Goal: Communication & Community: Answer question/provide support

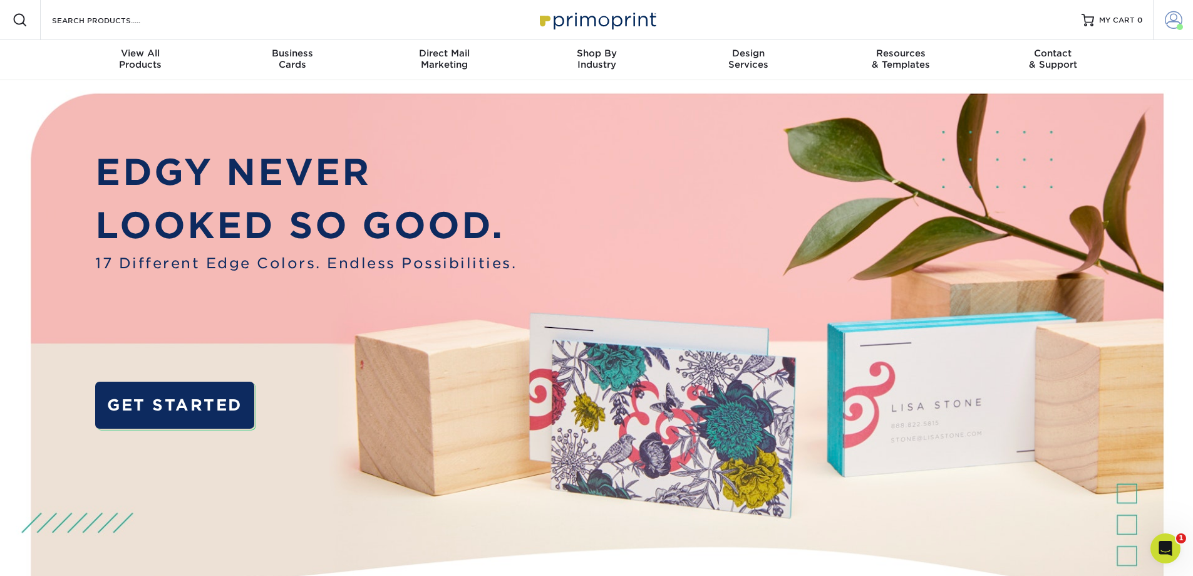
click at [1176, 18] on span at bounding box center [1174, 20] width 18 height 18
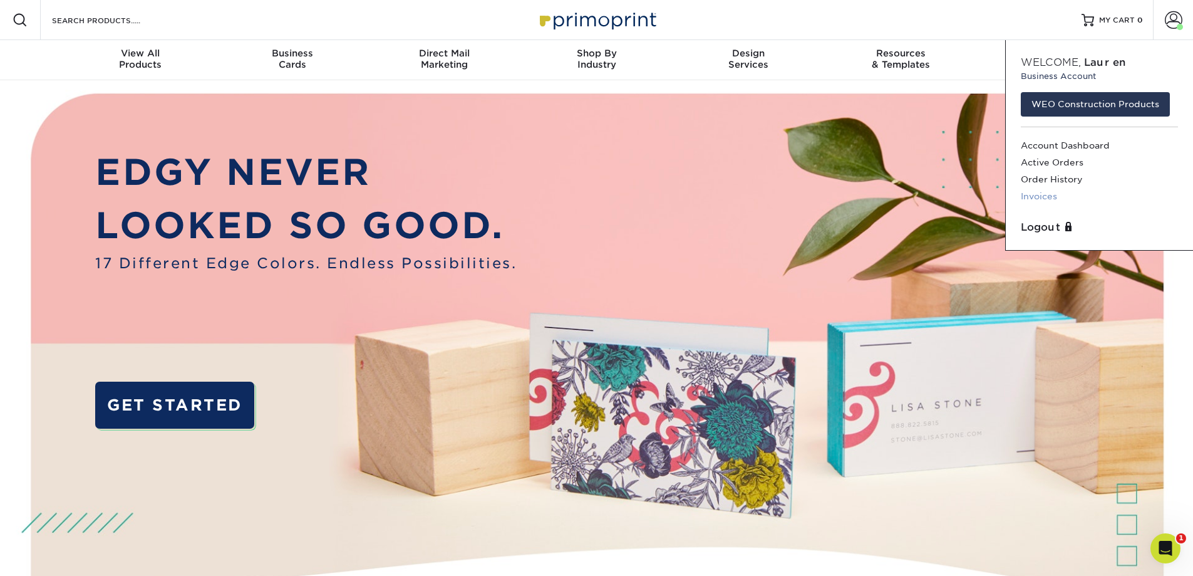
click at [1051, 196] on link "Invoices" at bounding box center [1099, 196] width 157 height 17
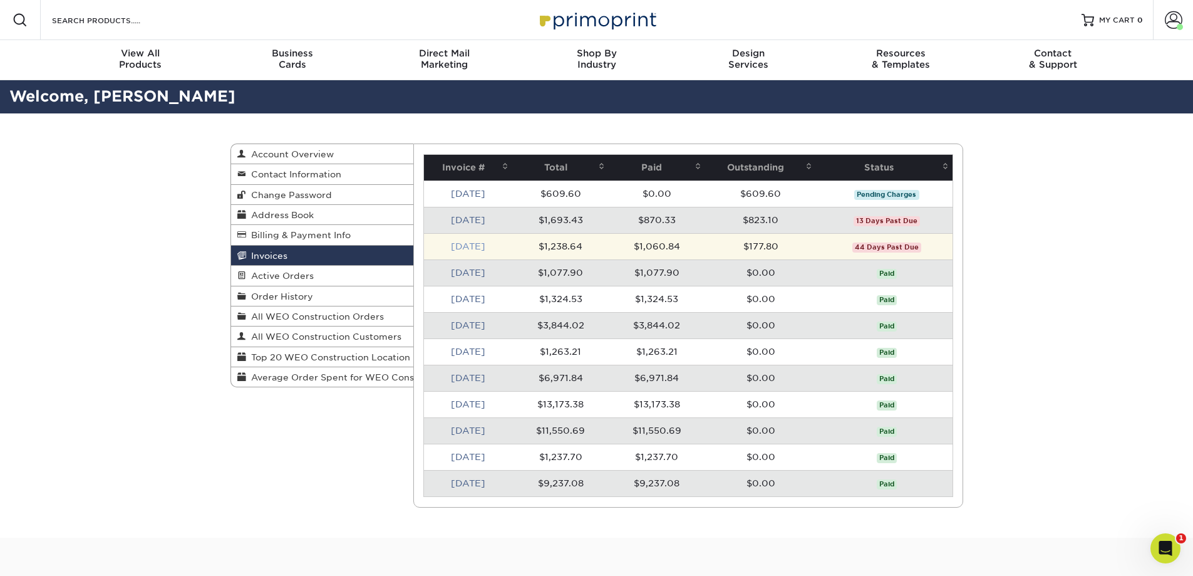
click at [467, 247] on link "Jun 2025" at bounding box center [468, 246] width 34 height 10
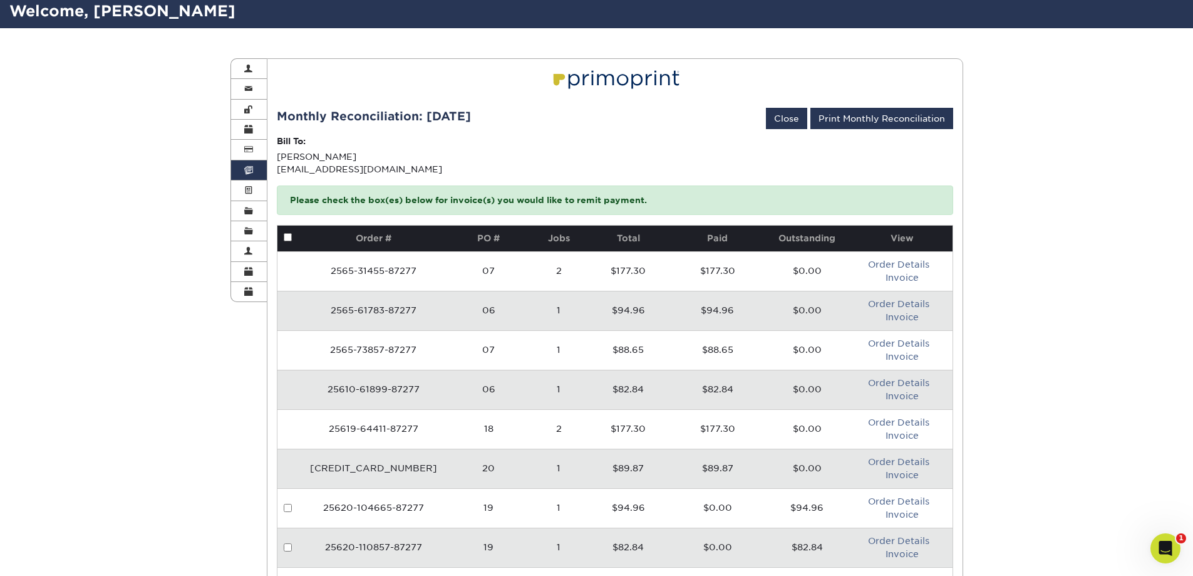
scroll to position [63, 0]
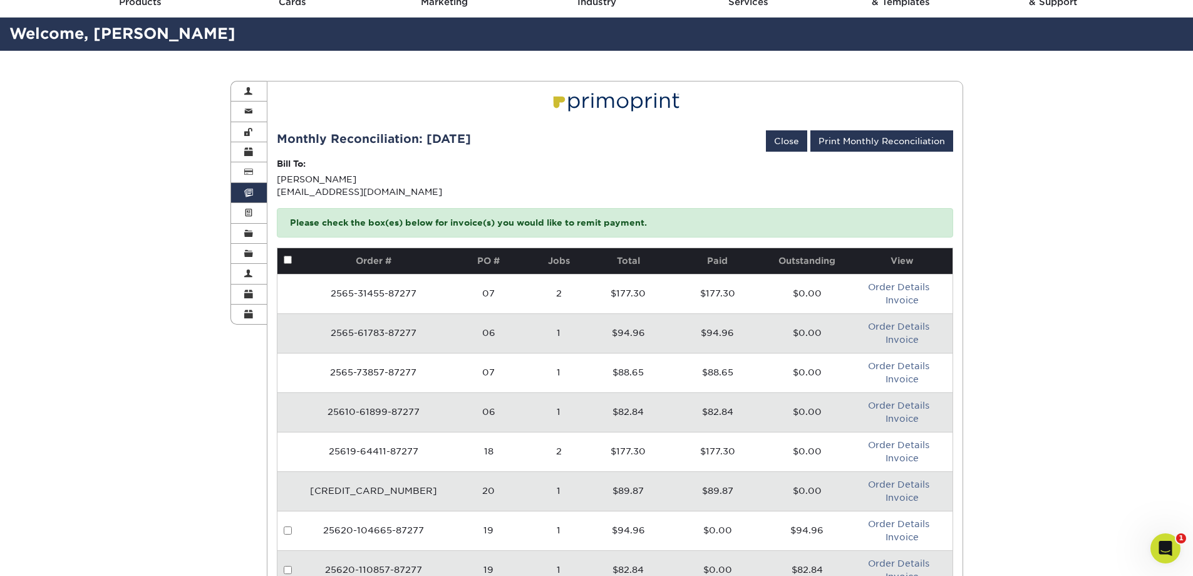
click at [241, 192] on link "Invoices" at bounding box center [249, 193] width 36 height 20
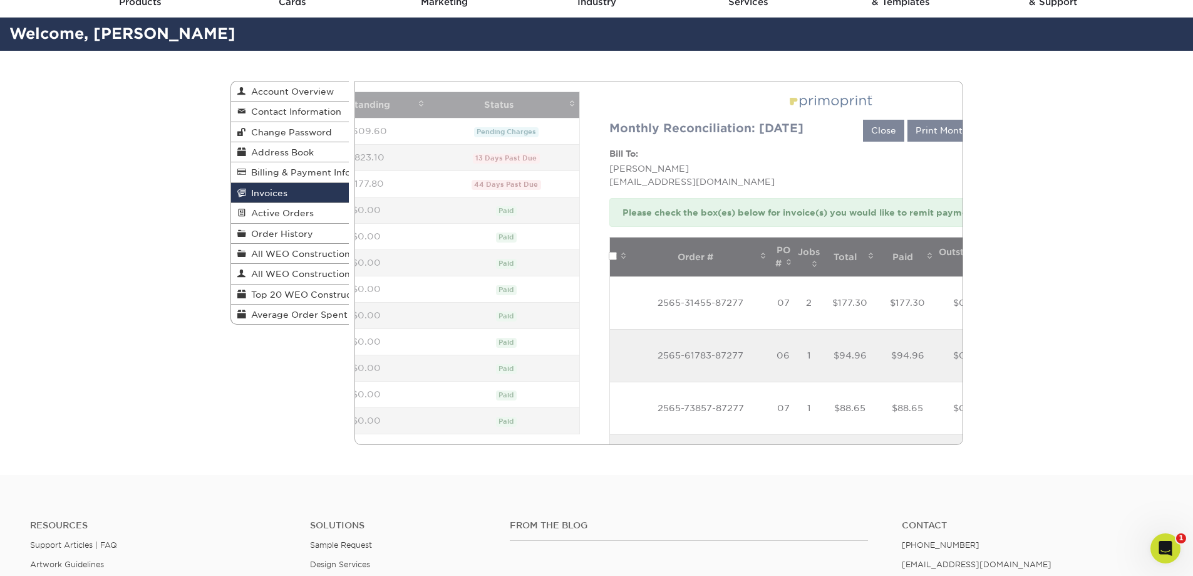
scroll to position [0, 0]
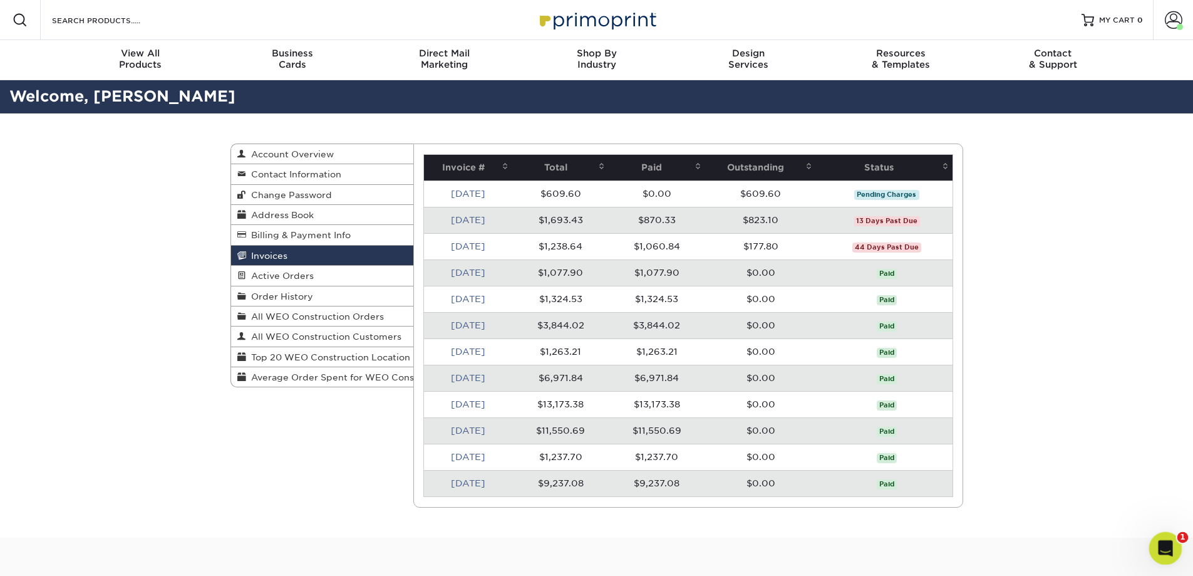
click at [1166, 547] on icon "Open Intercom Messenger" at bounding box center [1164, 546] width 21 height 21
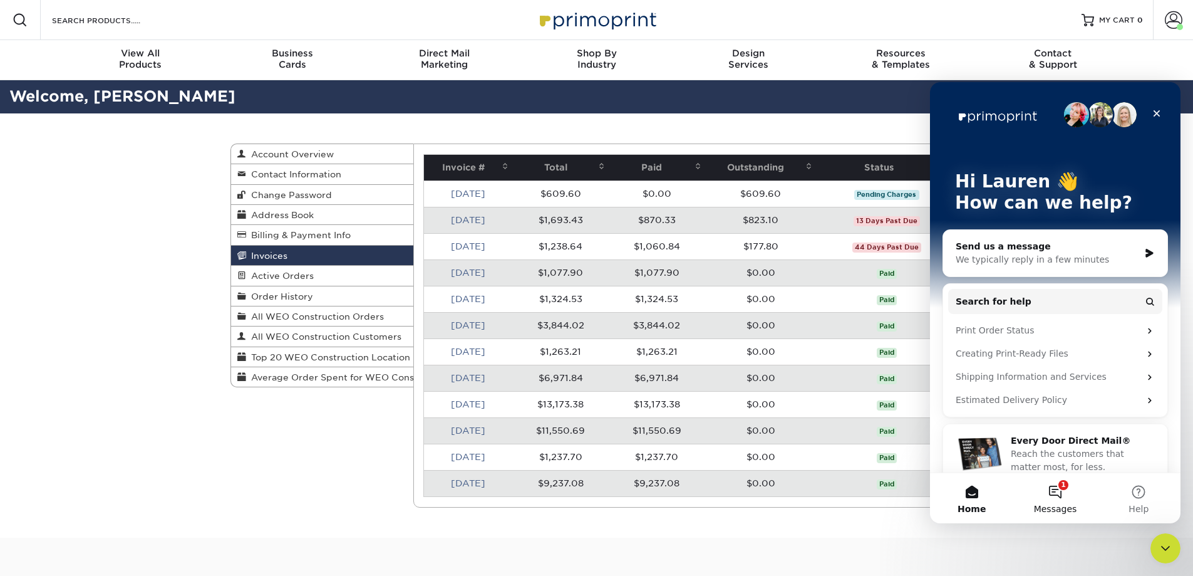
click at [1067, 492] on button "1 Messages" at bounding box center [1055, 498] width 83 height 50
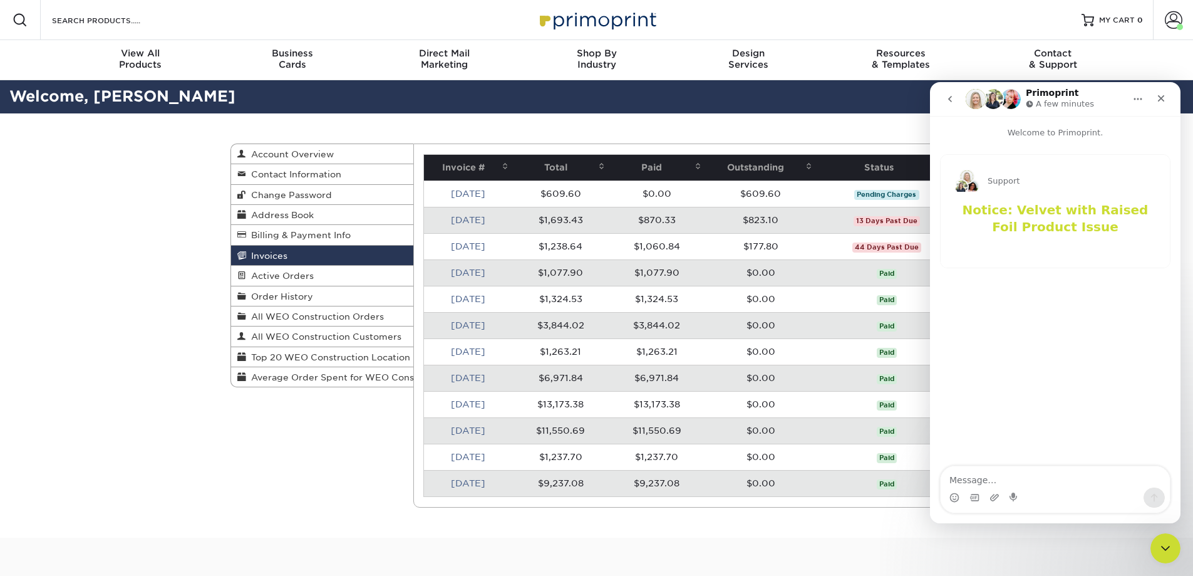
click at [946, 94] on icon "go back" at bounding box center [950, 99] width 10 height 10
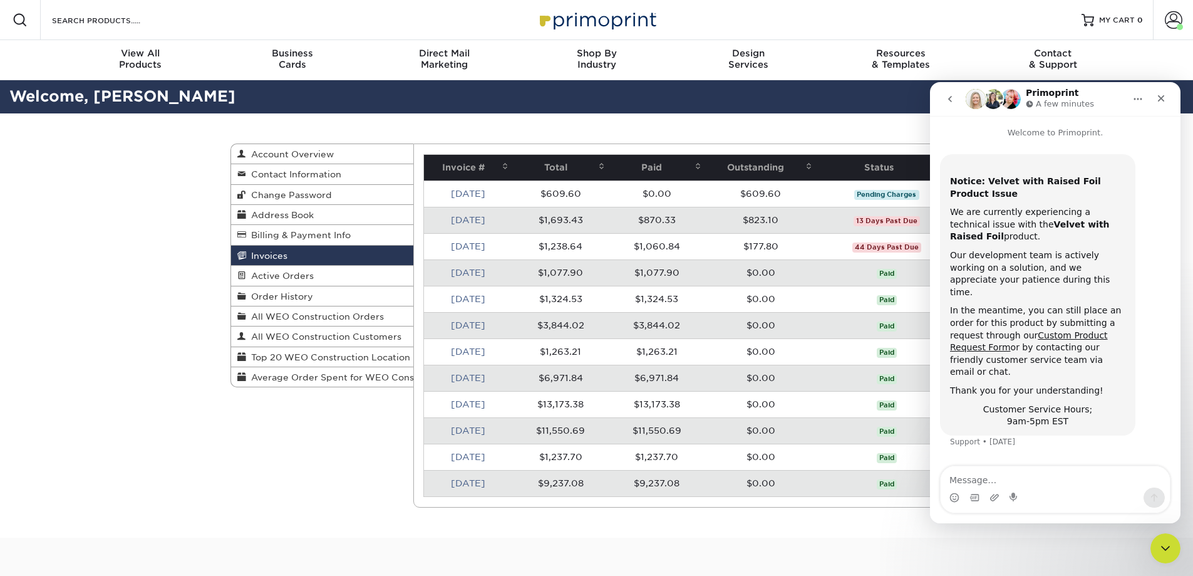
click at [944, 100] on button "go back" at bounding box center [950, 99] width 24 height 24
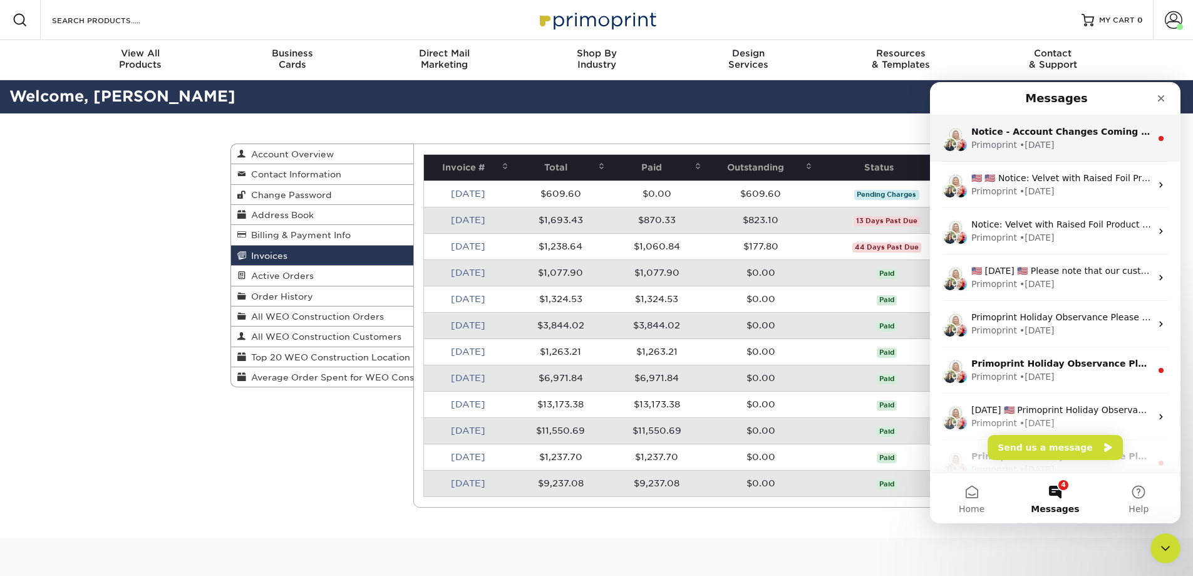
click at [993, 151] on div "Primoprint" at bounding box center [995, 144] width 46 height 13
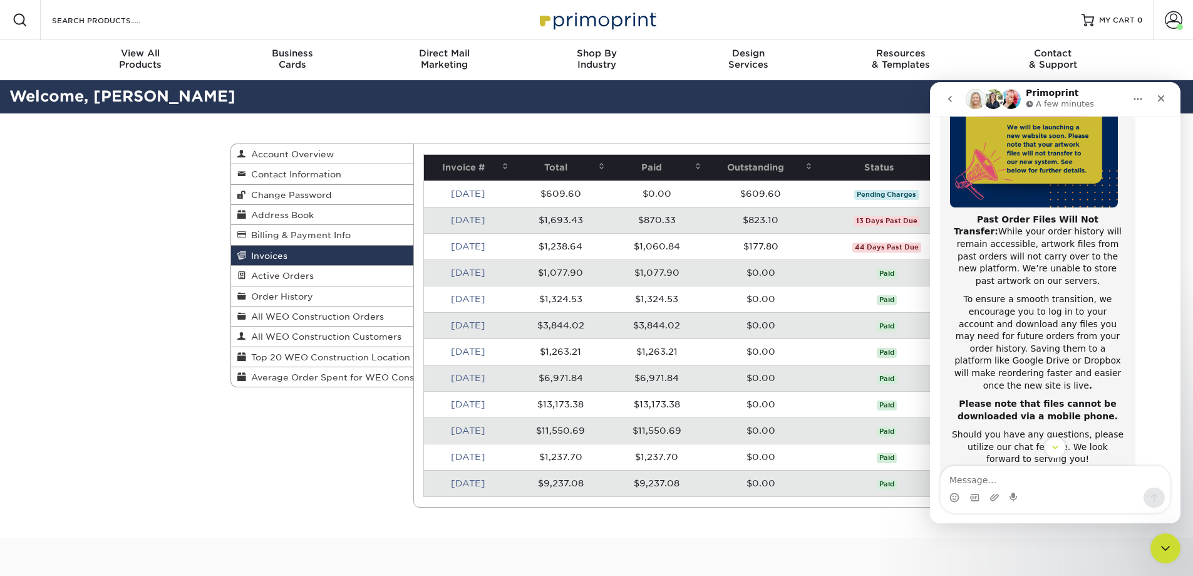
scroll to position [199, 0]
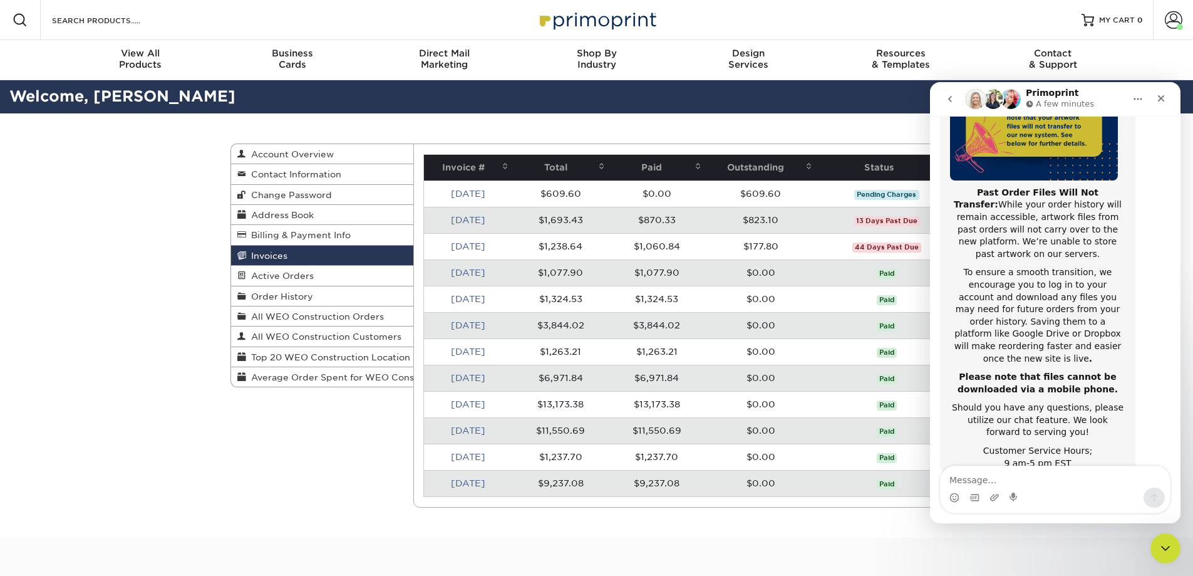
click at [952, 103] on icon "go back" at bounding box center [950, 99] width 10 height 10
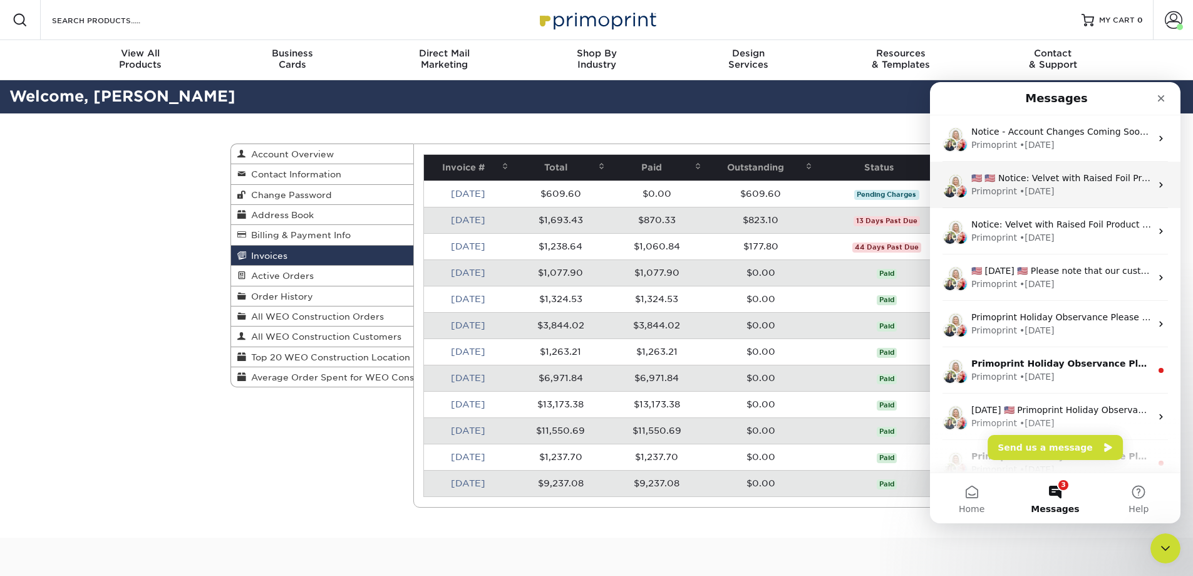
scroll to position [0, 0]
click at [1056, 487] on button "3 Messages" at bounding box center [1055, 498] width 83 height 50
click at [1082, 439] on button "Send us a message" at bounding box center [1055, 447] width 135 height 25
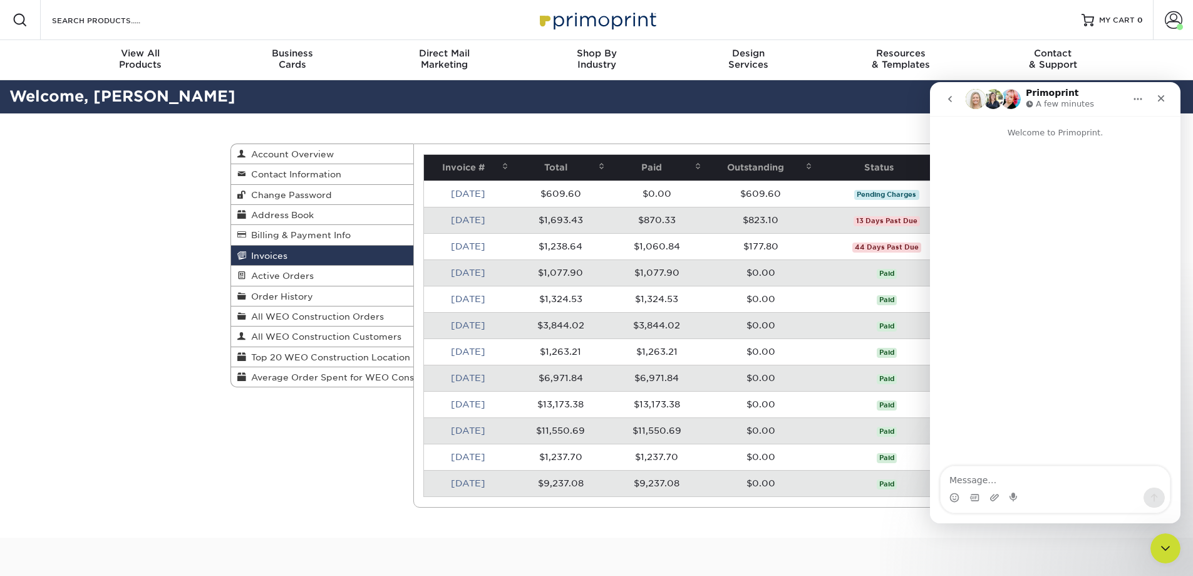
click at [1031, 480] on textarea "Message…" at bounding box center [1055, 476] width 229 height 21
type textarea "Hi! Our account shows that some invoices from June have not been paid yet, but …"
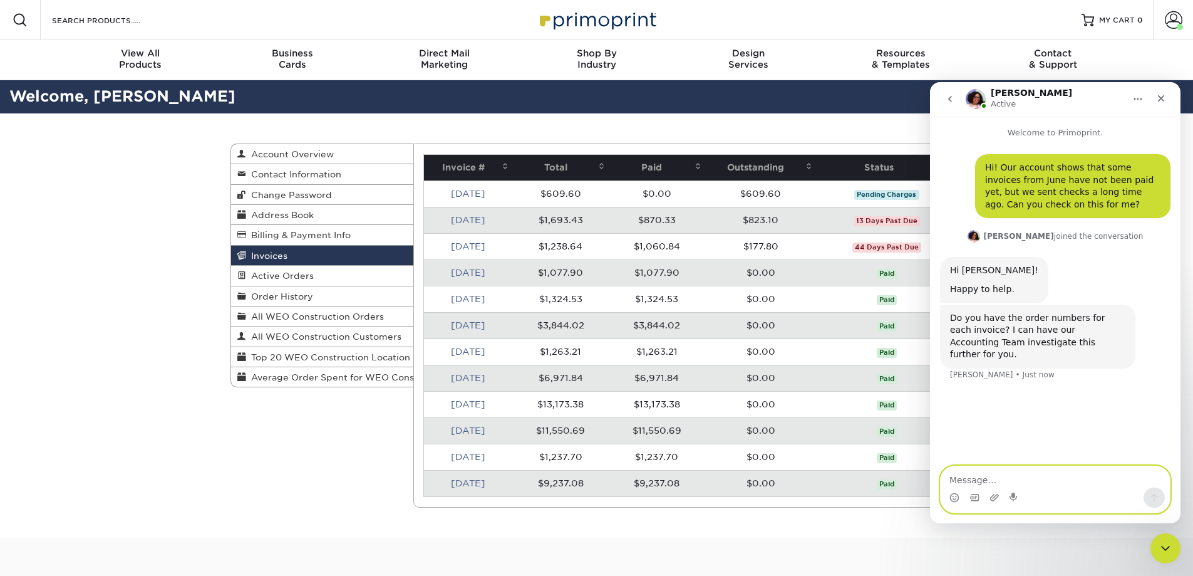
click at [1000, 486] on textarea "Message…" at bounding box center [1055, 476] width 229 height 21
type textarea "Here you go! I sent your accounting team an email on 8/19, and I haven't heard …"
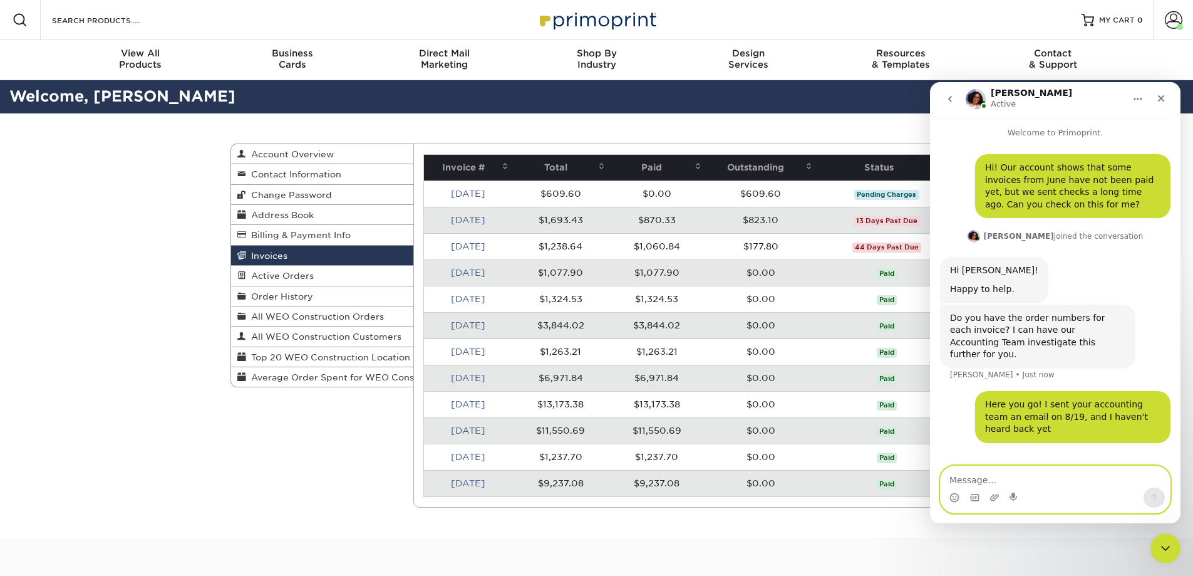
paste textarea "1. Order #: 25620-104665-87277 a. Our records show: the invoice has been alread…"
type textarea "1. Order #: 25620-104665-87277 a. Our records show: the invoice has been alread…"
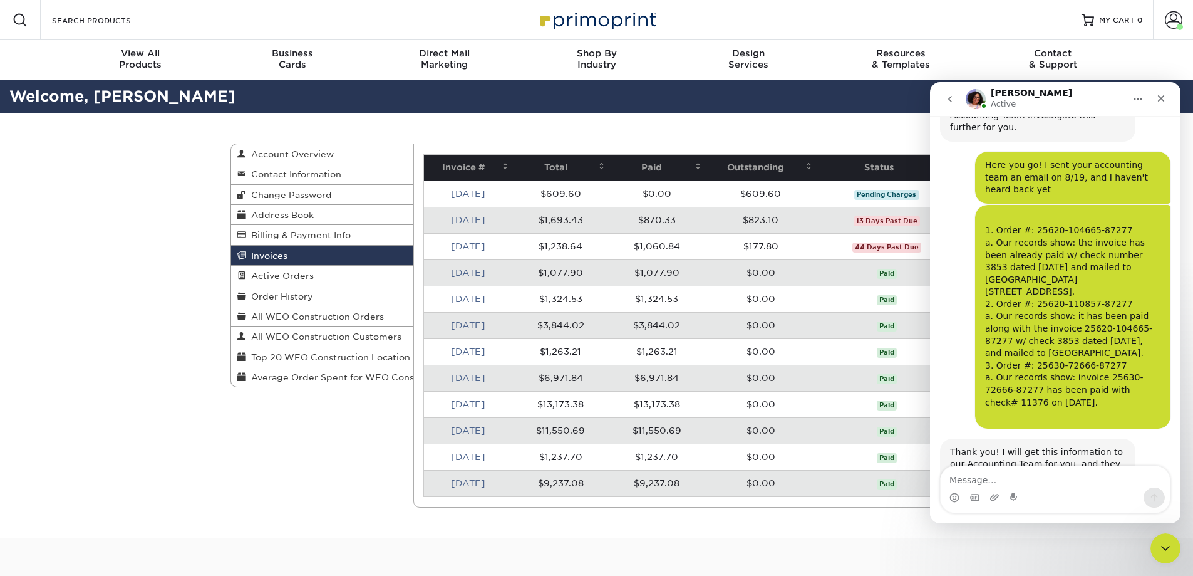
scroll to position [241, 0]
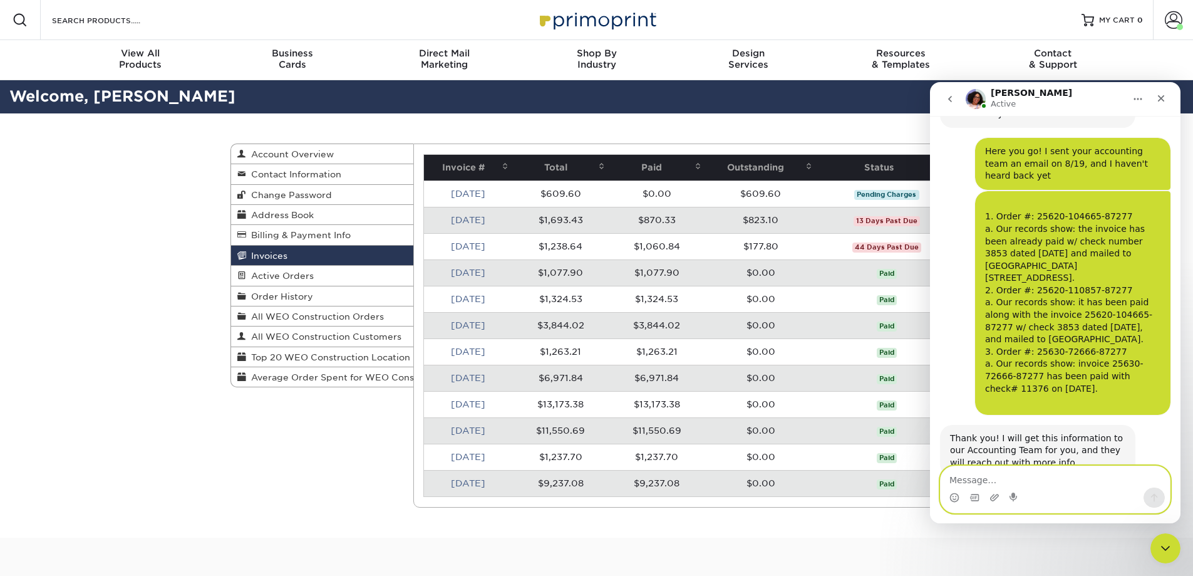
click at [988, 474] on textarea "Message…" at bounding box center [1055, 476] width 229 height 21
type textarea "Thank you!"
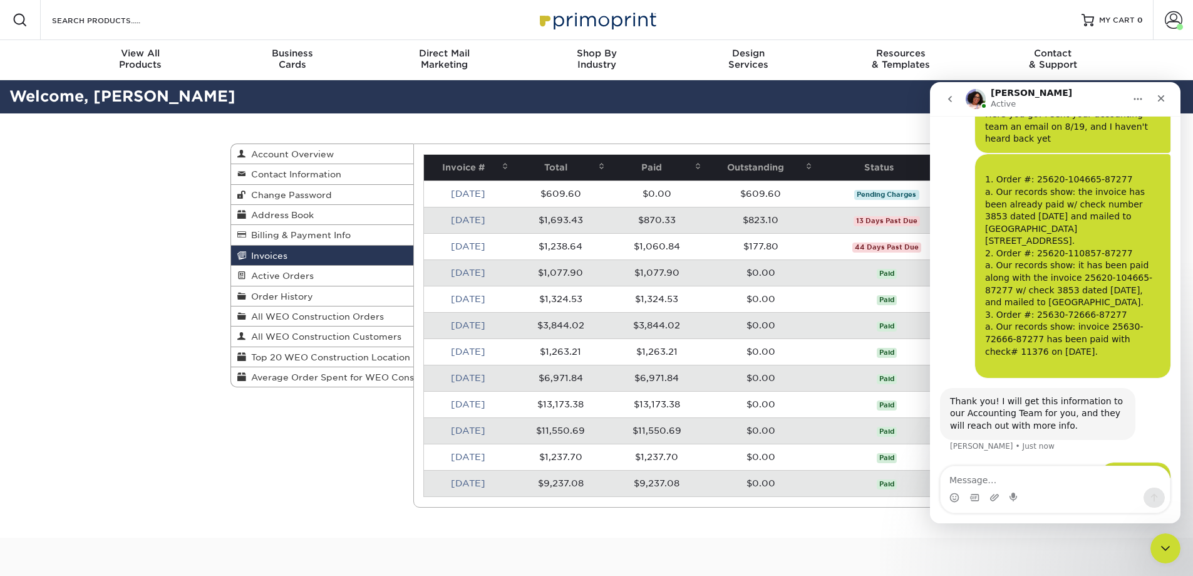
click at [948, 99] on icon "go back" at bounding box center [950, 99] width 4 height 6
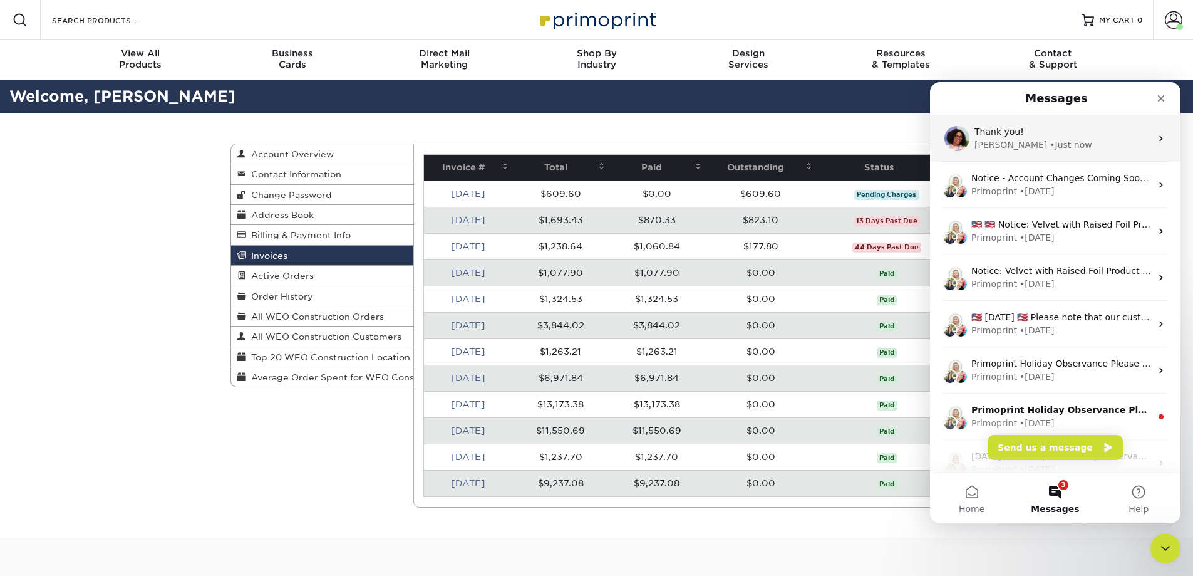
click at [1118, 133] on div "Thank you!" at bounding box center [1063, 131] width 177 height 13
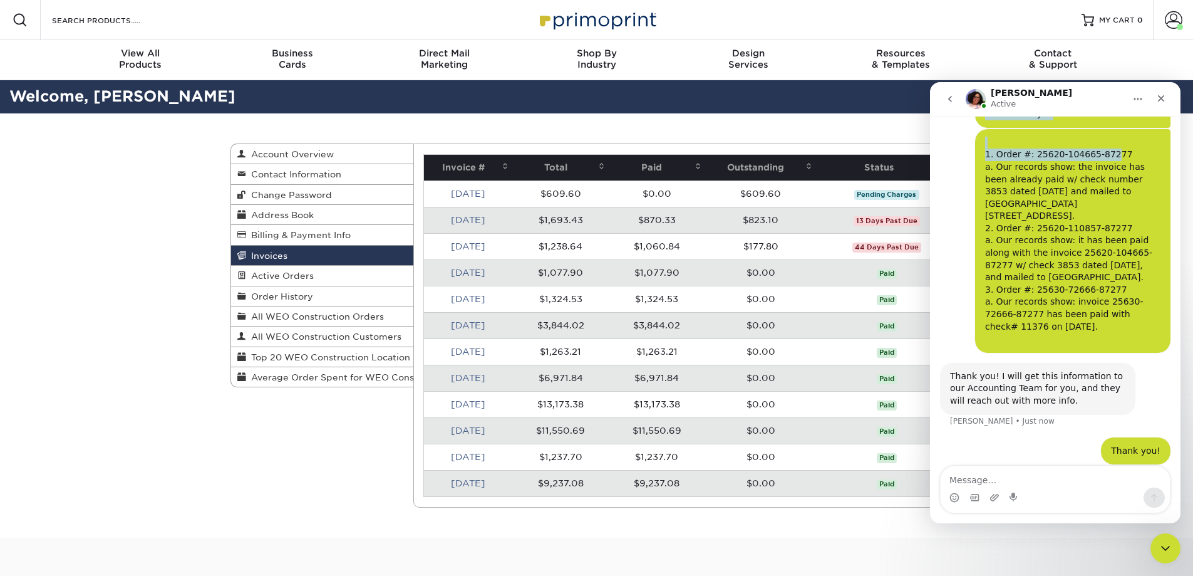
drag, startPoint x: 1093, startPoint y: 97, endPoint x: 1096, endPoint y: 130, distance: 33.3
click at [1096, 130] on div "Avery Active Welcome to Primoprint. Hi! Our account shows that some invoices fr…" at bounding box center [1055, 302] width 251 height 441
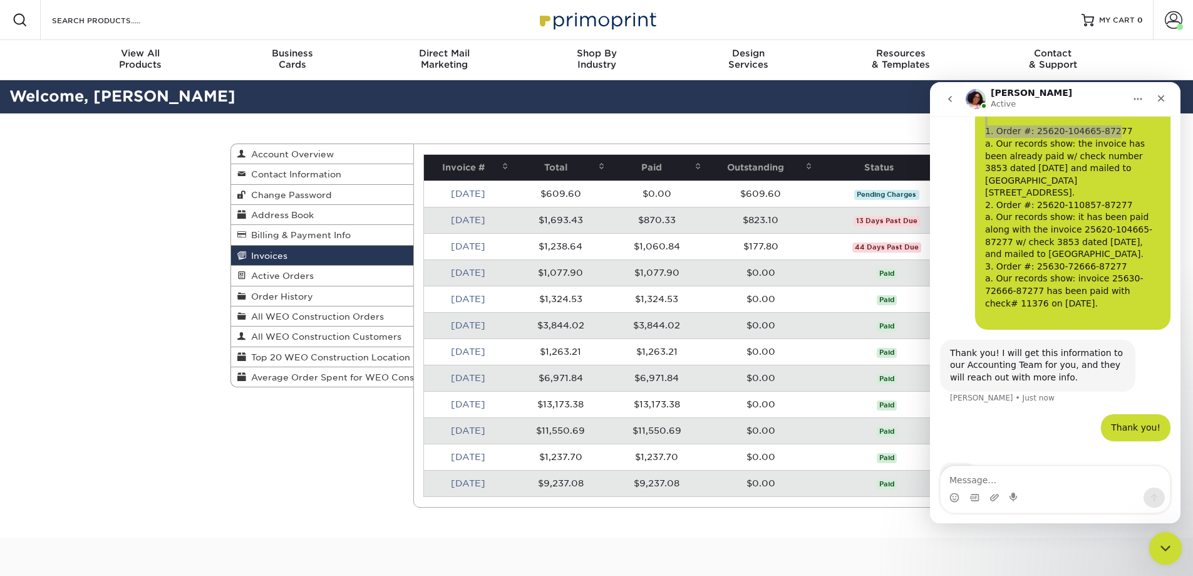
click at [1160, 545] on icon "Close Intercom Messenger" at bounding box center [1163, 546] width 15 height 15
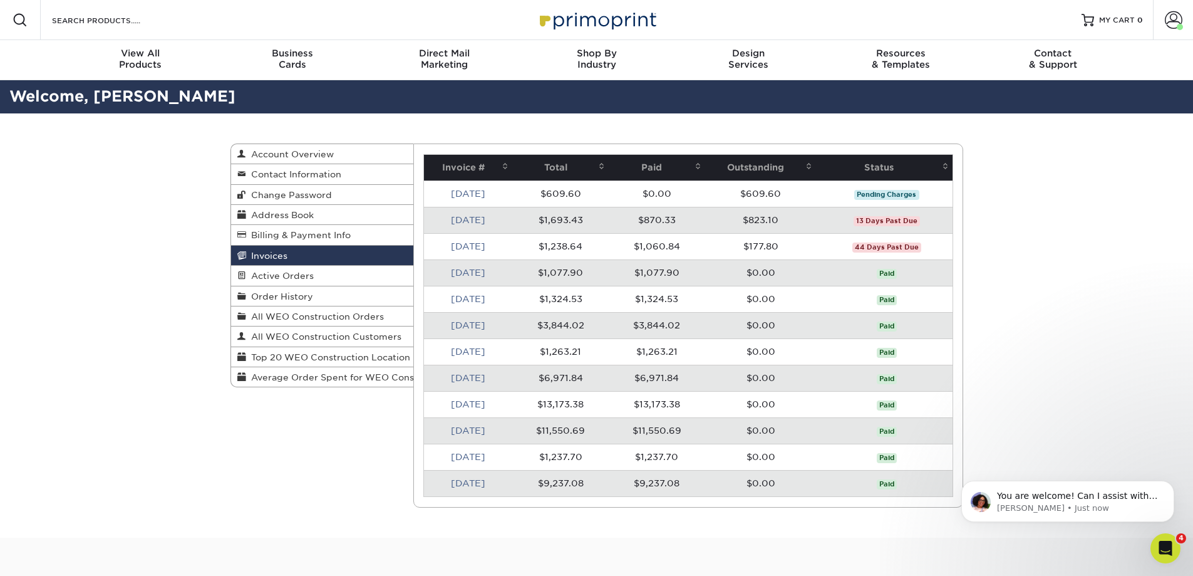
scroll to position [328, 0]
click at [1030, 495] on p "You are welcome! Can I assist with anything else at this time?" at bounding box center [1078, 496] width 162 height 13
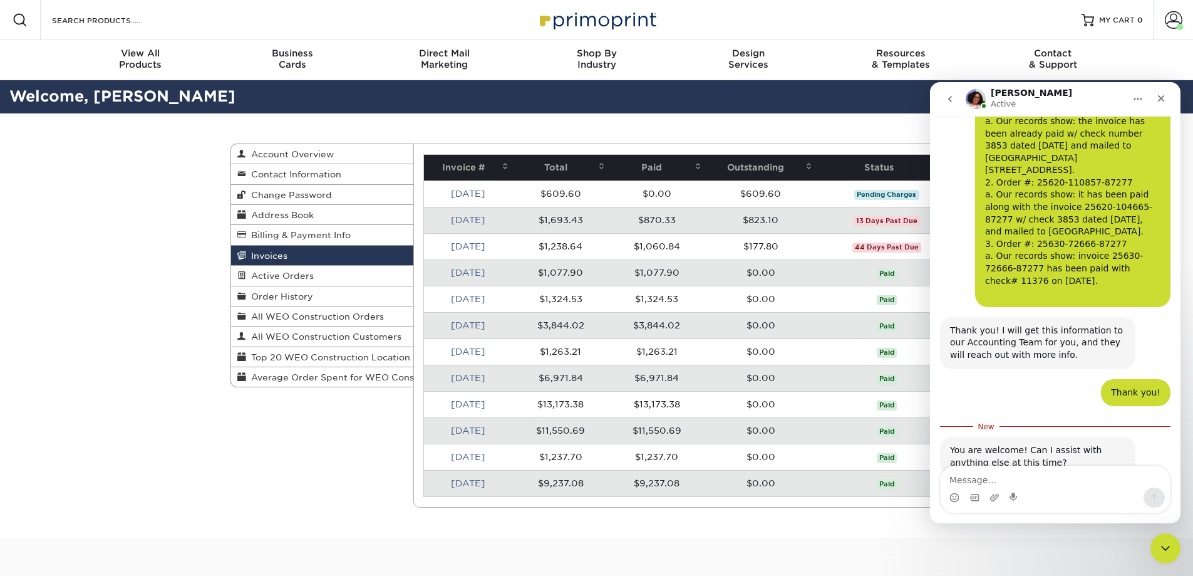
scroll to position [348, 0]
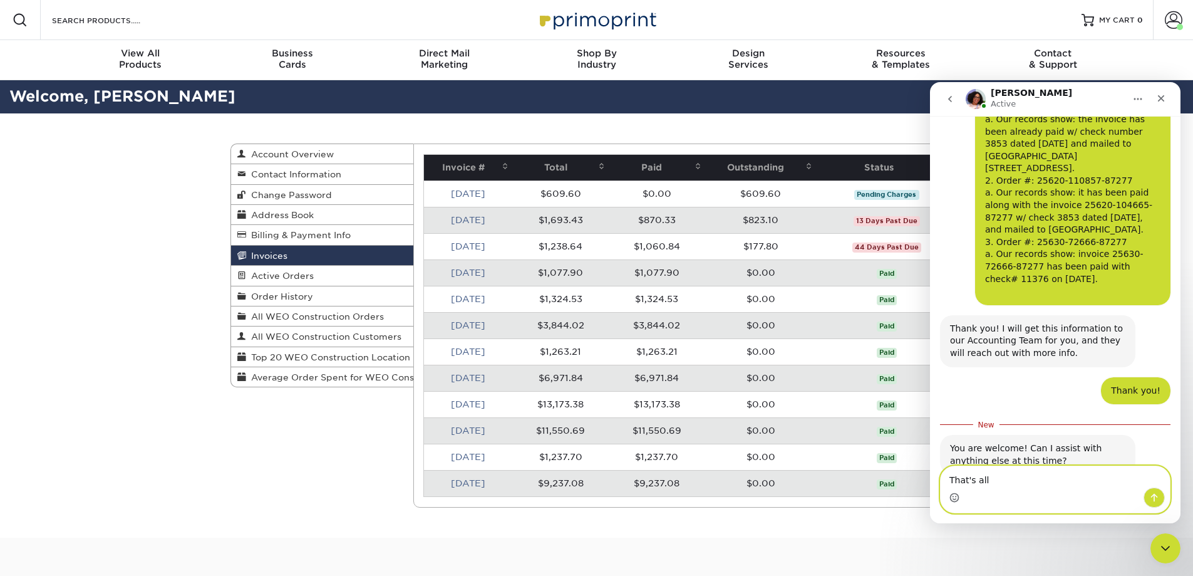
click at [958, 496] on circle "Emoji picker" at bounding box center [954, 497] width 8 height 8
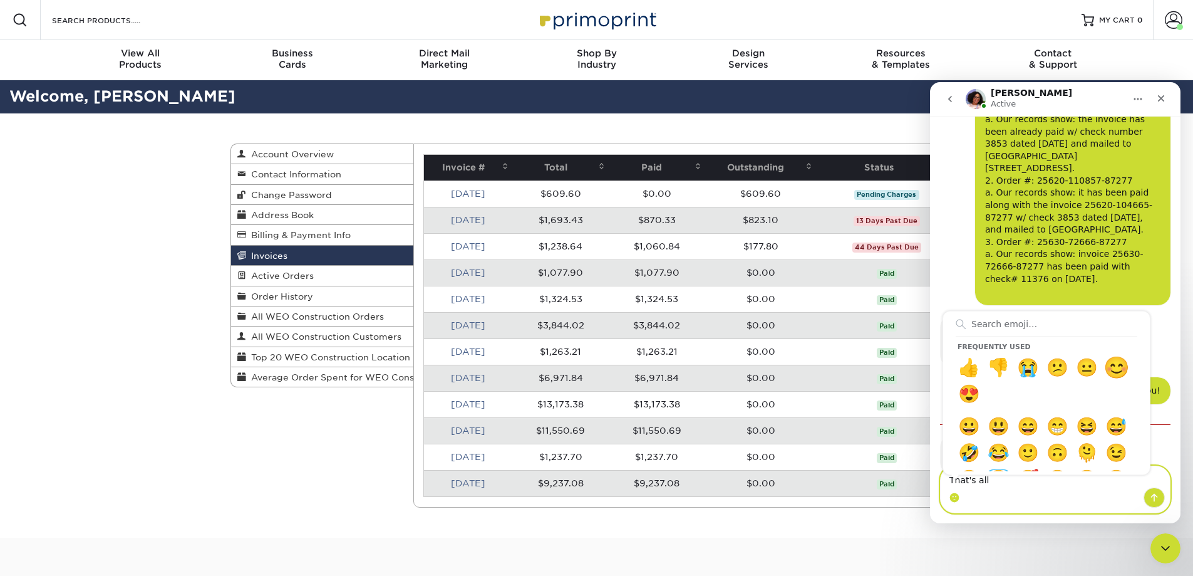
type textarea "That's all 😊"
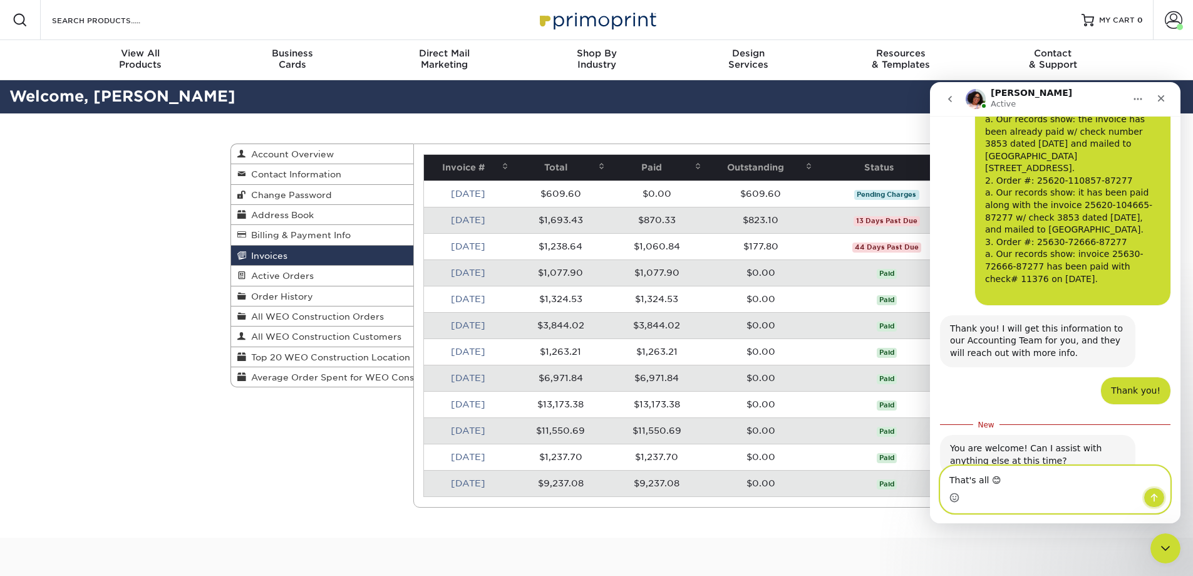
click at [1154, 494] on icon "Send a message…" at bounding box center [1154, 498] width 7 height 8
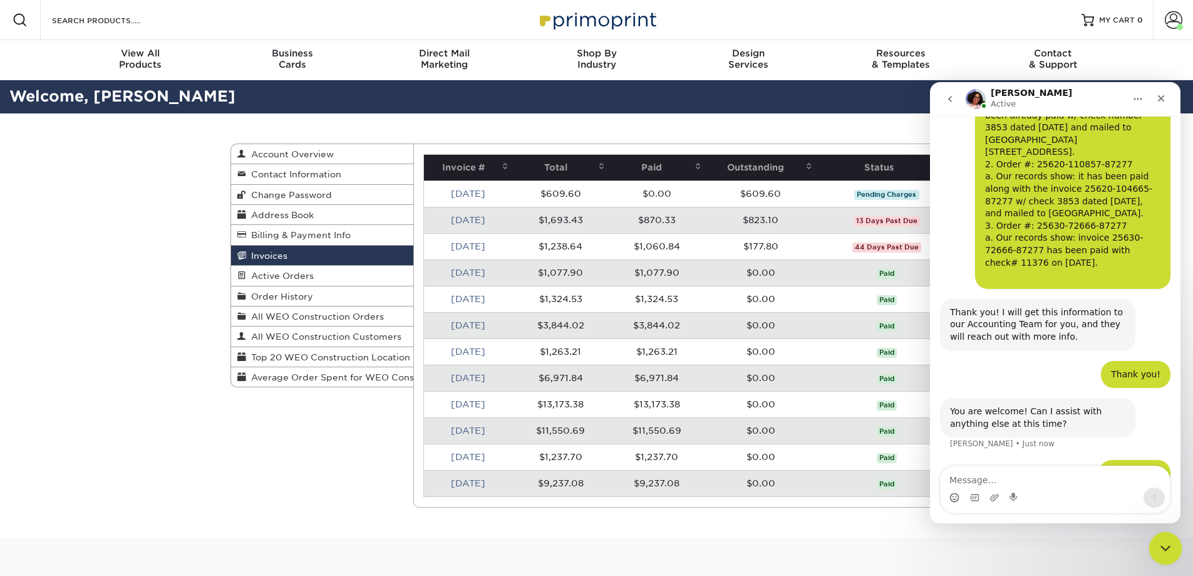
click at [1160, 542] on icon "Close Intercom Messenger" at bounding box center [1163, 546] width 15 height 15
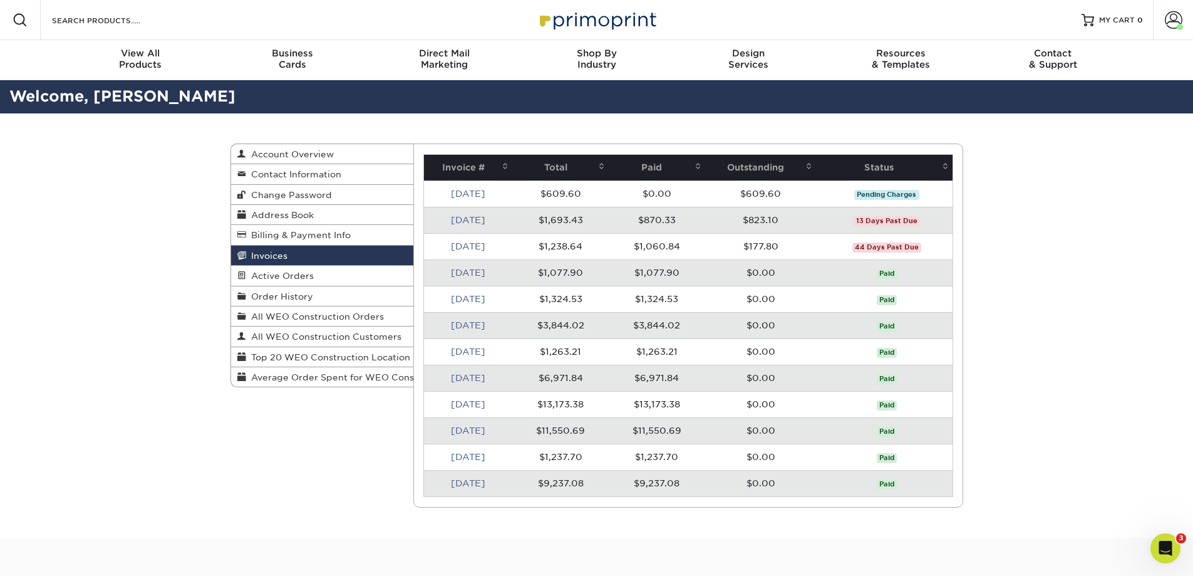
scroll to position [413, 0]
click at [309, 229] on link "Billing & Payment Info" at bounding box center [322, 235] width 183 height 20
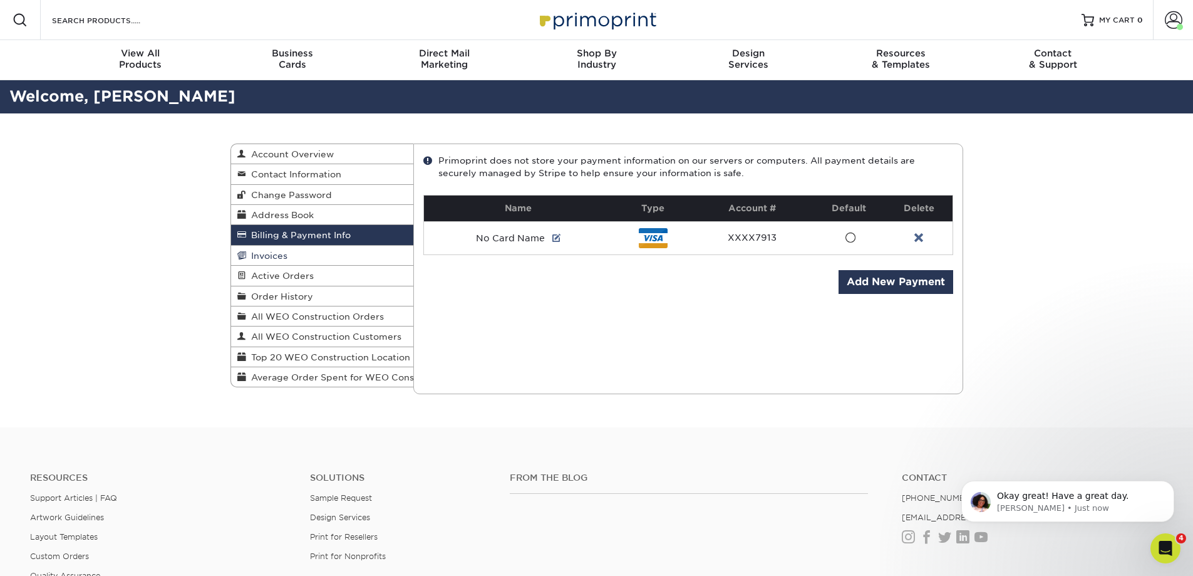
click at [276, 255] on span "Invoices" at bounding box center [266, 256] width 41 height 10
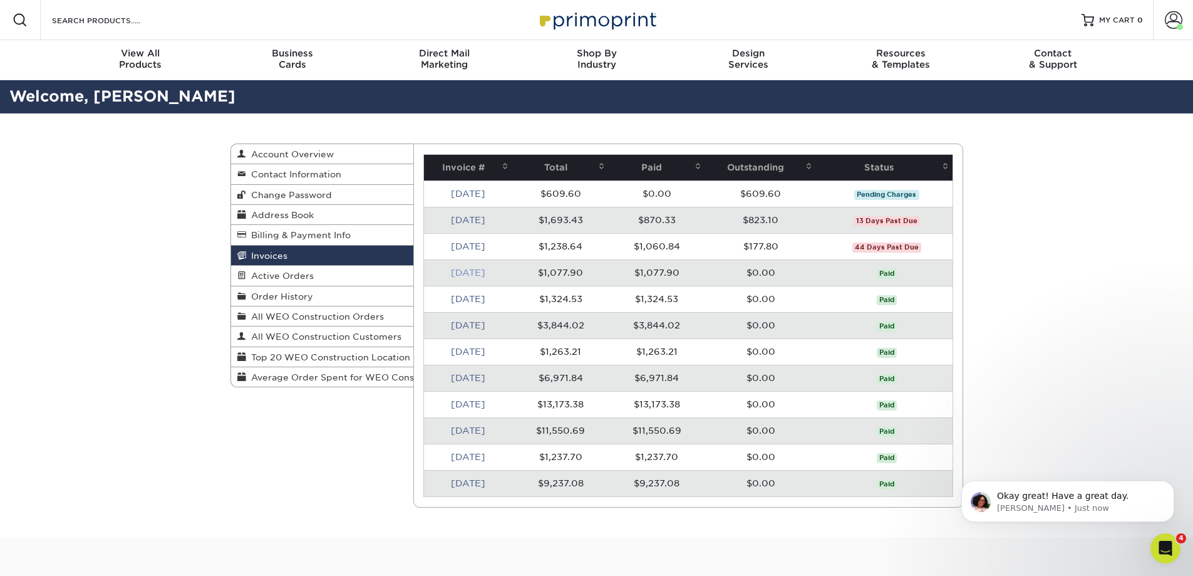
click at [457, 270] on link "May 2025" at bounding box center [468, 272] width 34 height 10
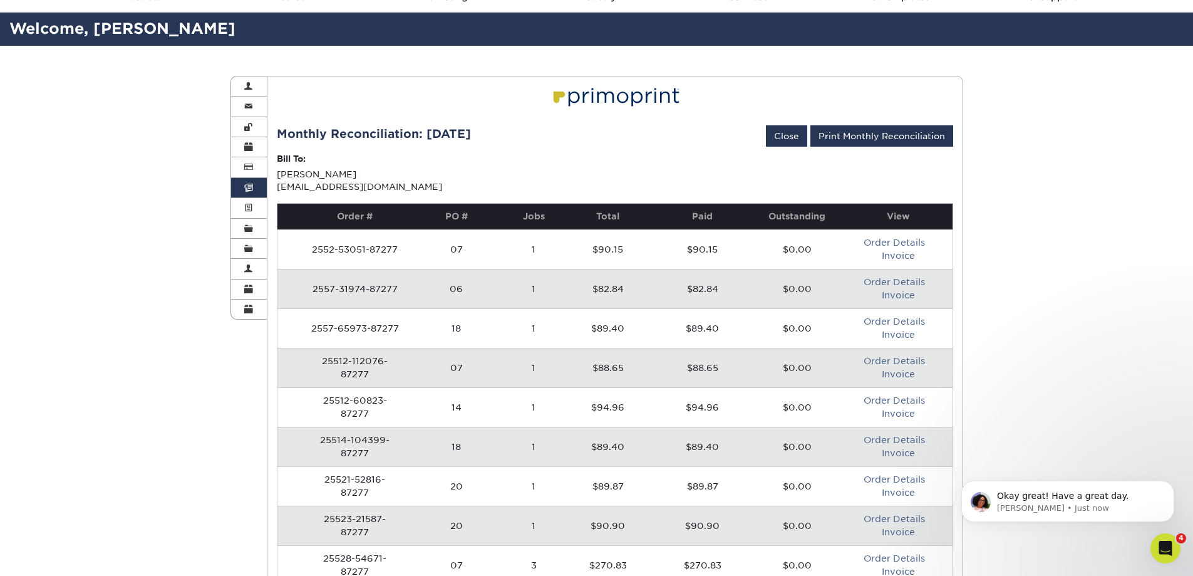
scroll to position [63, 0]
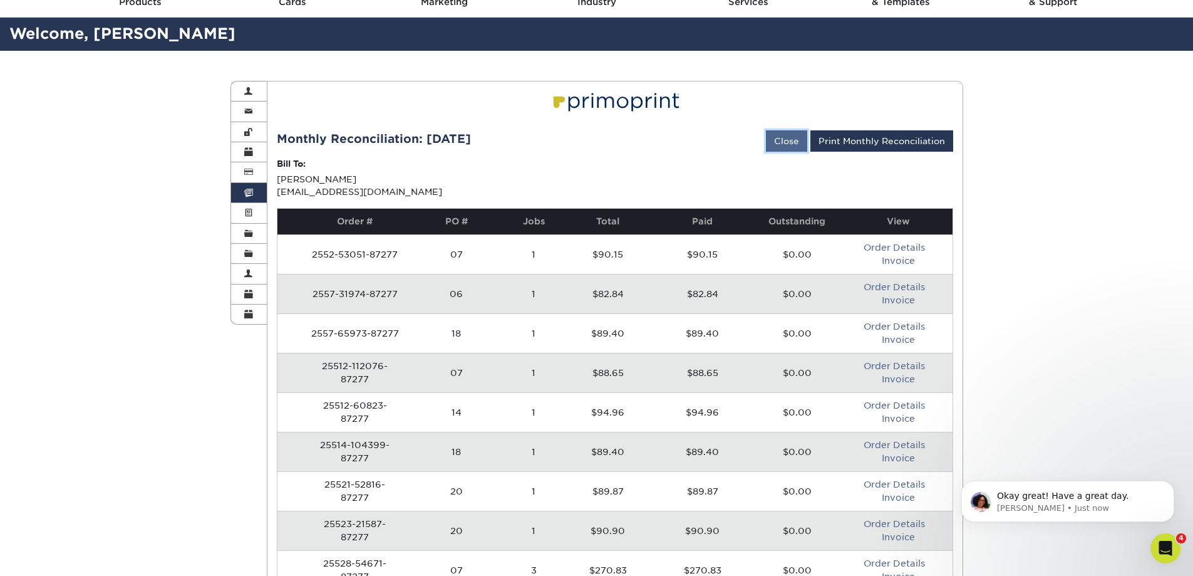
click at [792, 142] on link "Close" at bounding box center [786, 140] width 41 height 21
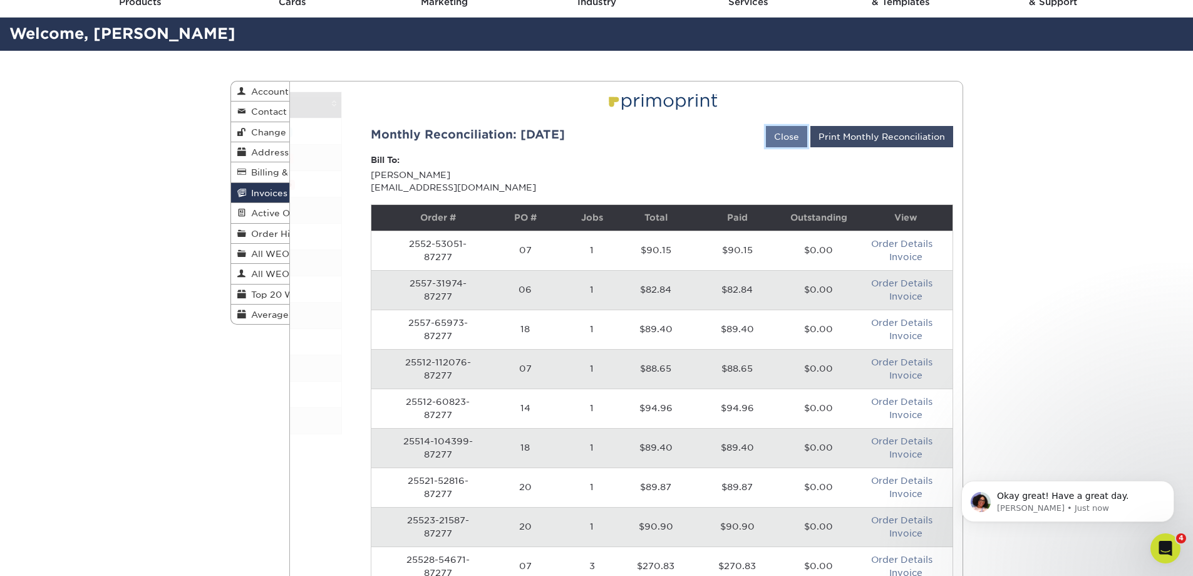
scroll to position [0, 0]
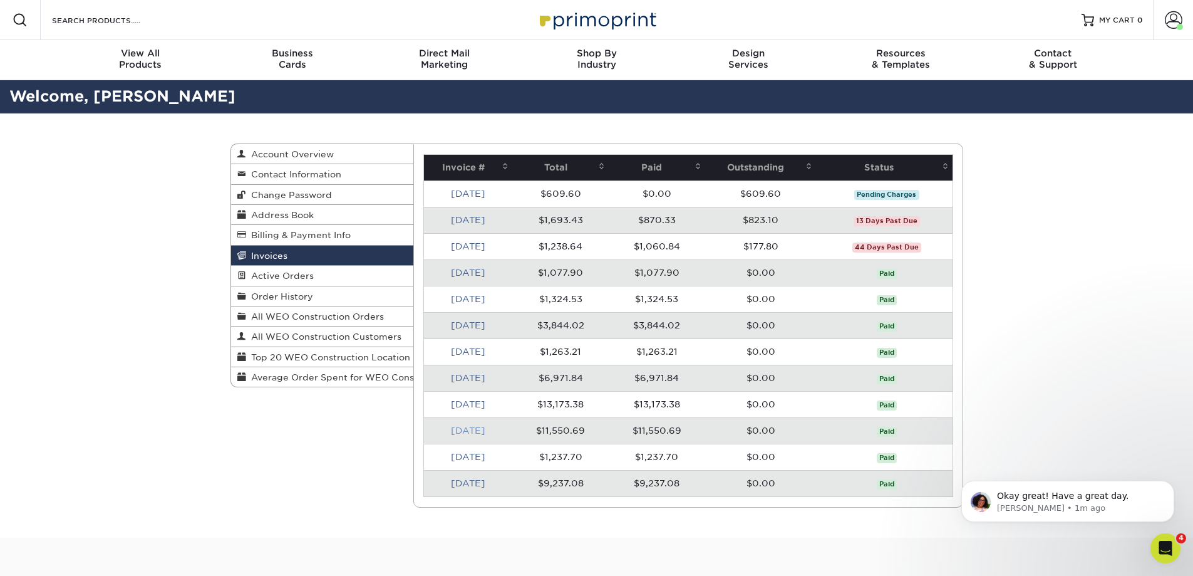
click at [474, 431] on link "Nov 2024" at bounding box center [468, 430] width 34 height 10
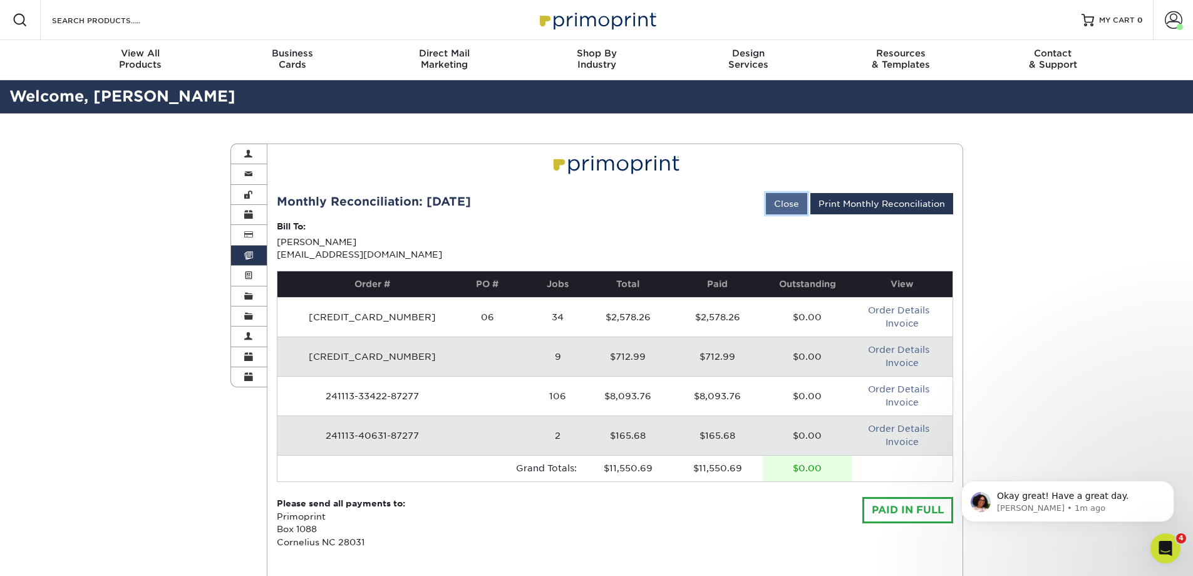
click at [787, 207] on link "Close" at bounding box center [786, 203] width 41 height 21
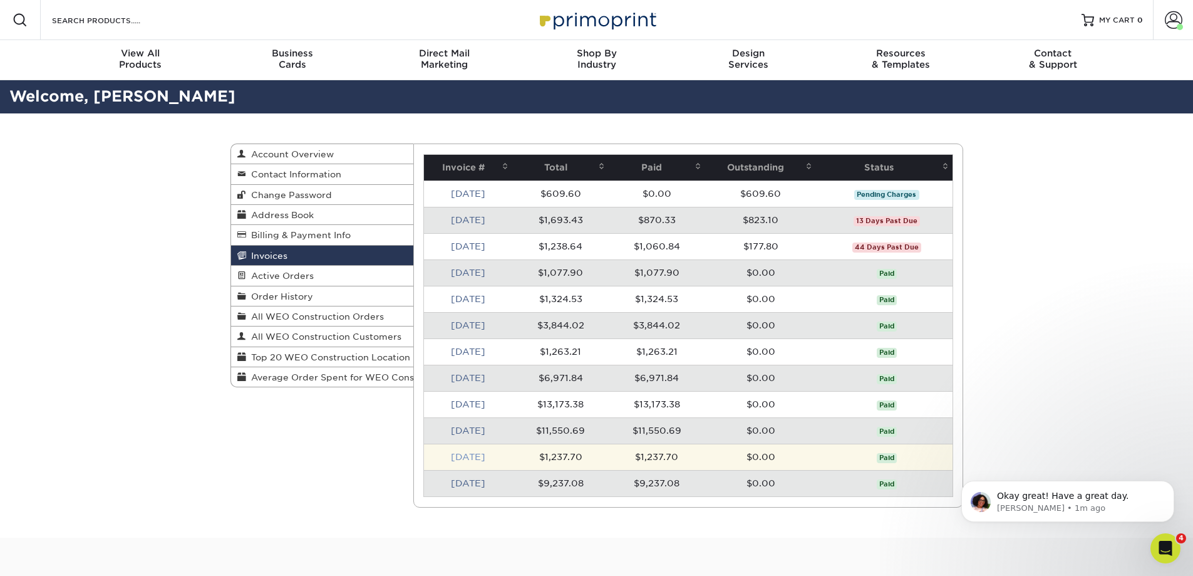
click at [467, 457] on link "Oct 2024" at bounding box center [468, 457] width 34 height 10
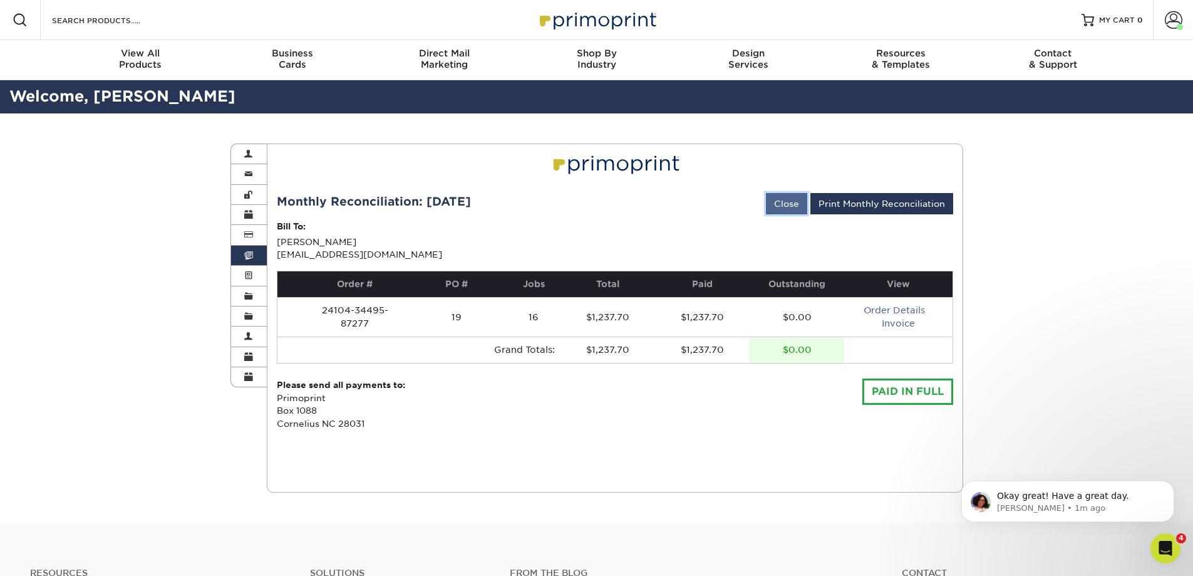
click at [784, 204] on link "Close" at bounding box center [786, 203] width 41 height 21
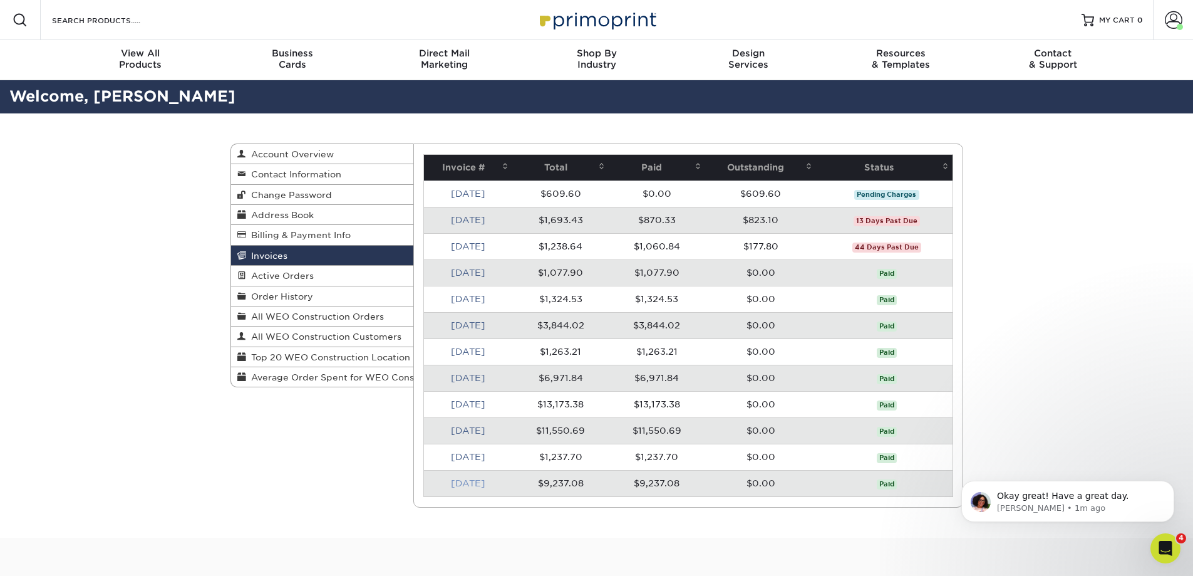
click at [465, 481] on link "Sep 2024" at bounding box center [468, 483] width 34 height 10
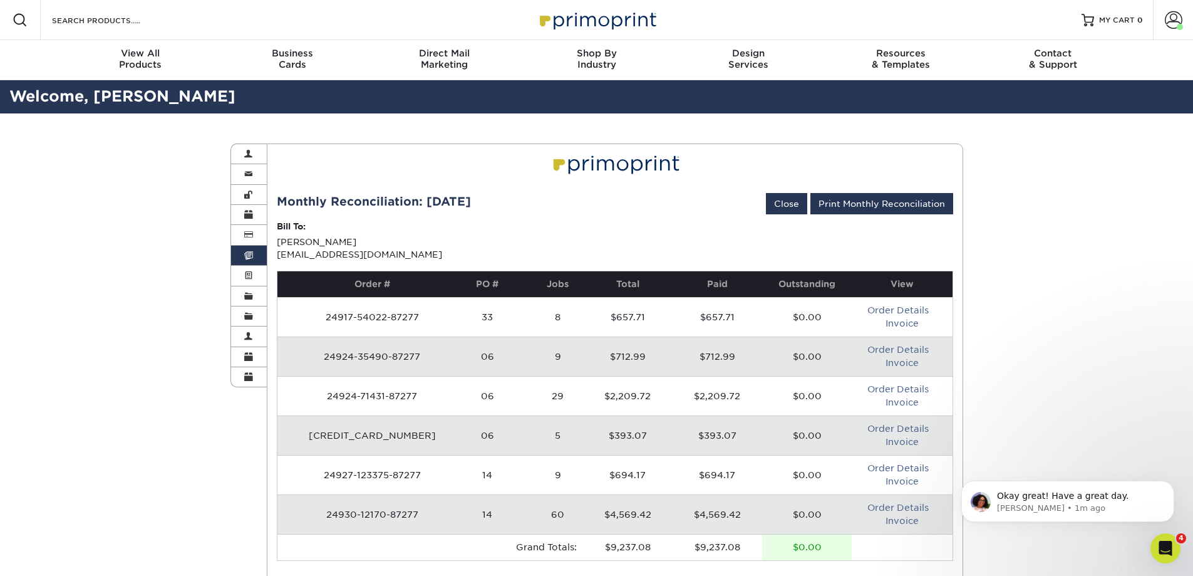
scroll to position [63, 0]
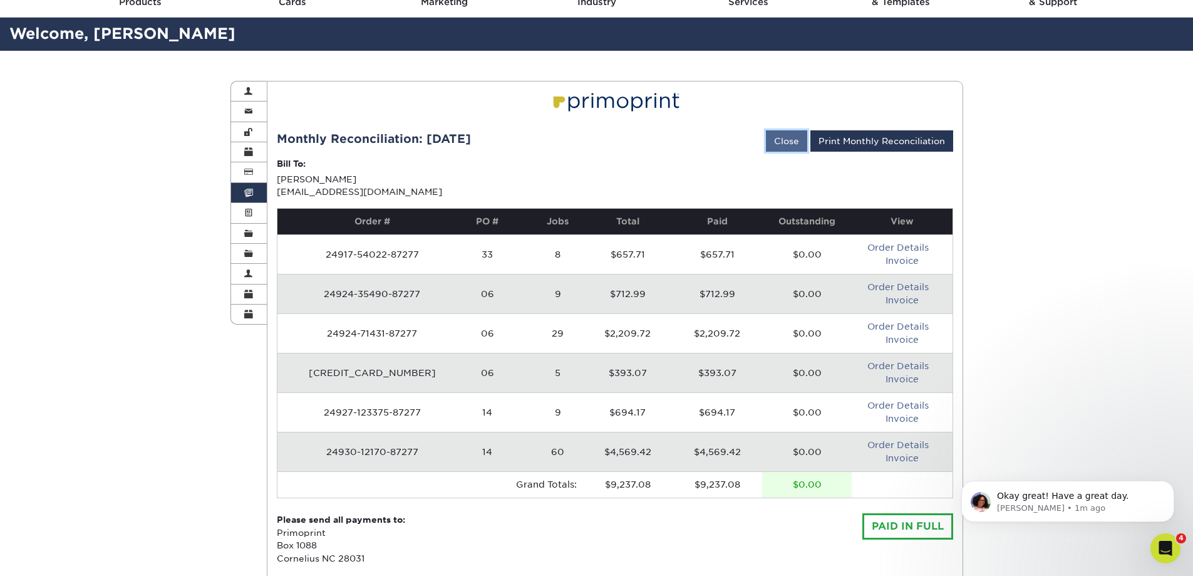
click at [791, 141] on link "Close" at bounding box center [786, 140] width 41 height 21
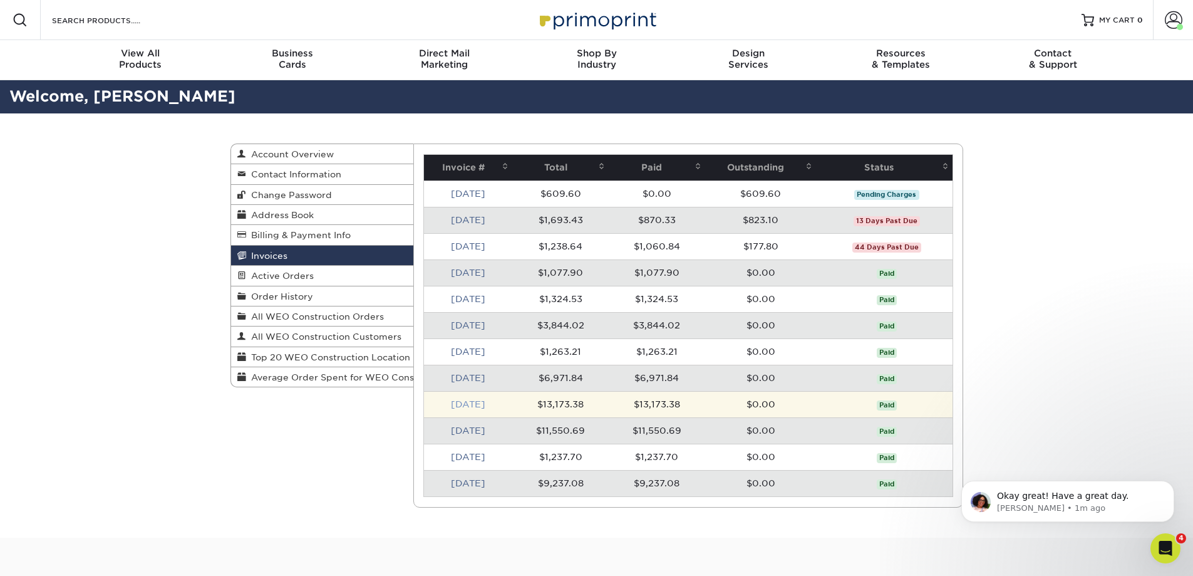
click at [482, 403] on link "Dec 2024" at bounding box center [468, 404] width 34 height 10
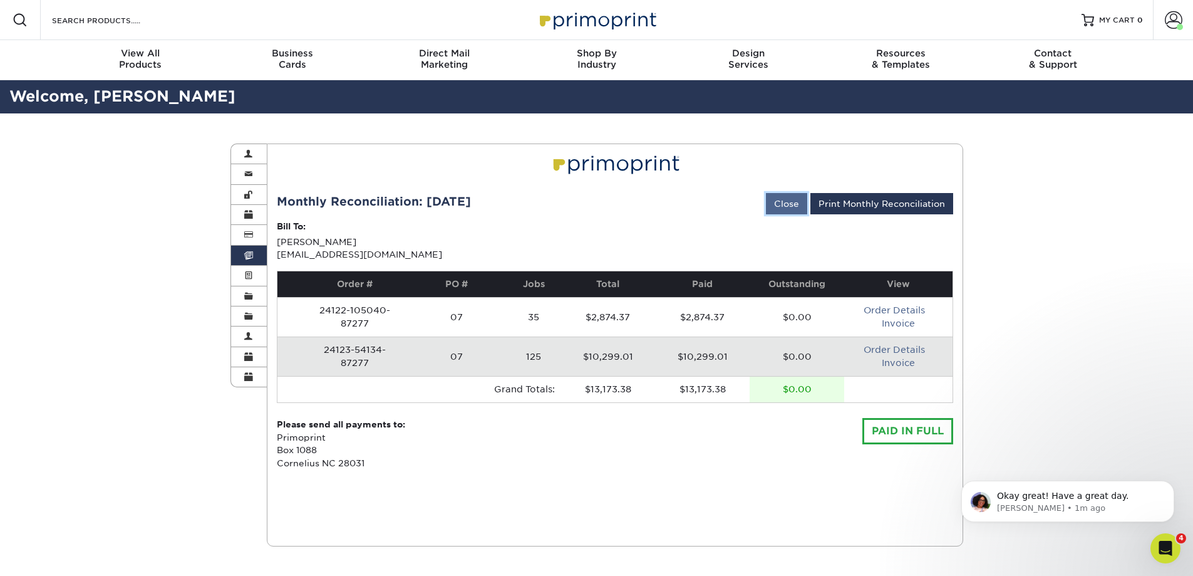
click at [787, 204] on link "Close" at bounding box center [786, 203] width 41 height 21
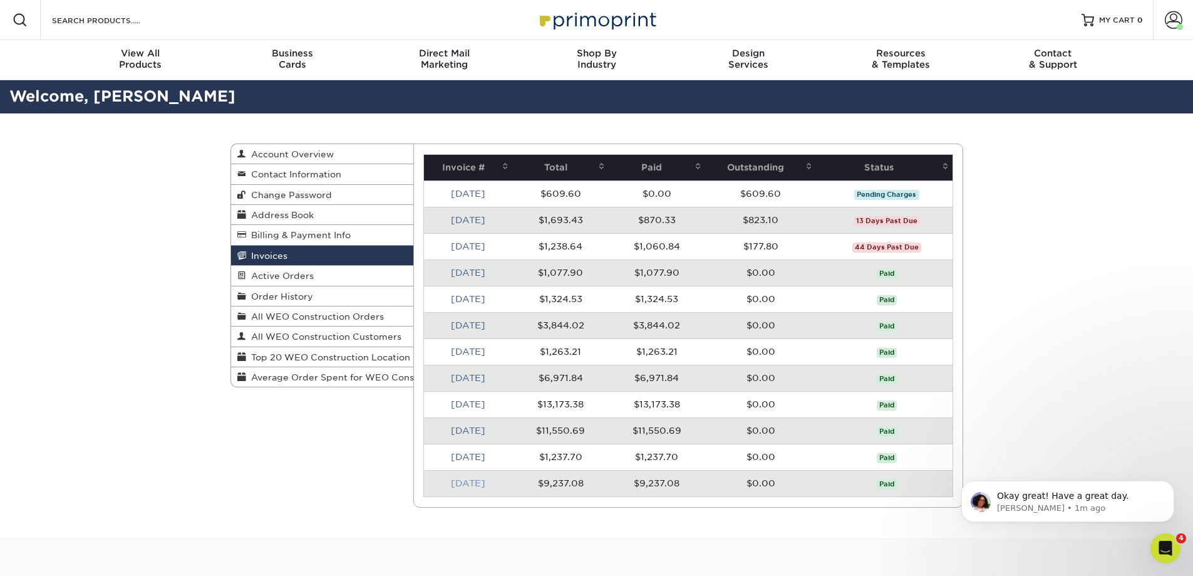
click at [466, 482] on link "Sep 2024" at bounding box center [468, 483] width 34 height 10
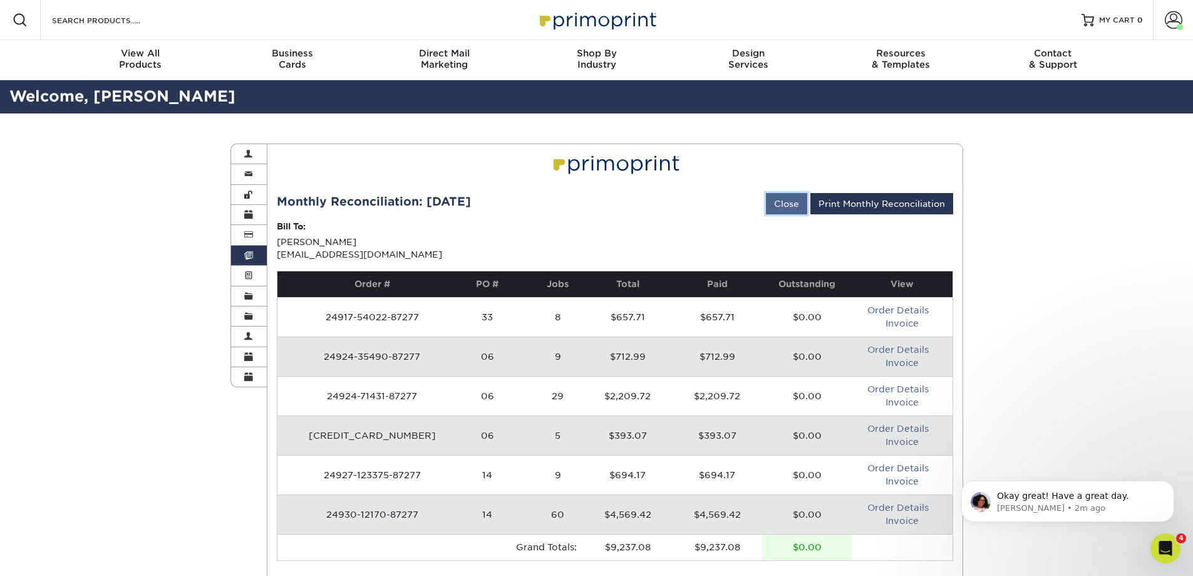
click at [779, 196] on link "Close" at bounding box center [786, 203] width 41 height 21
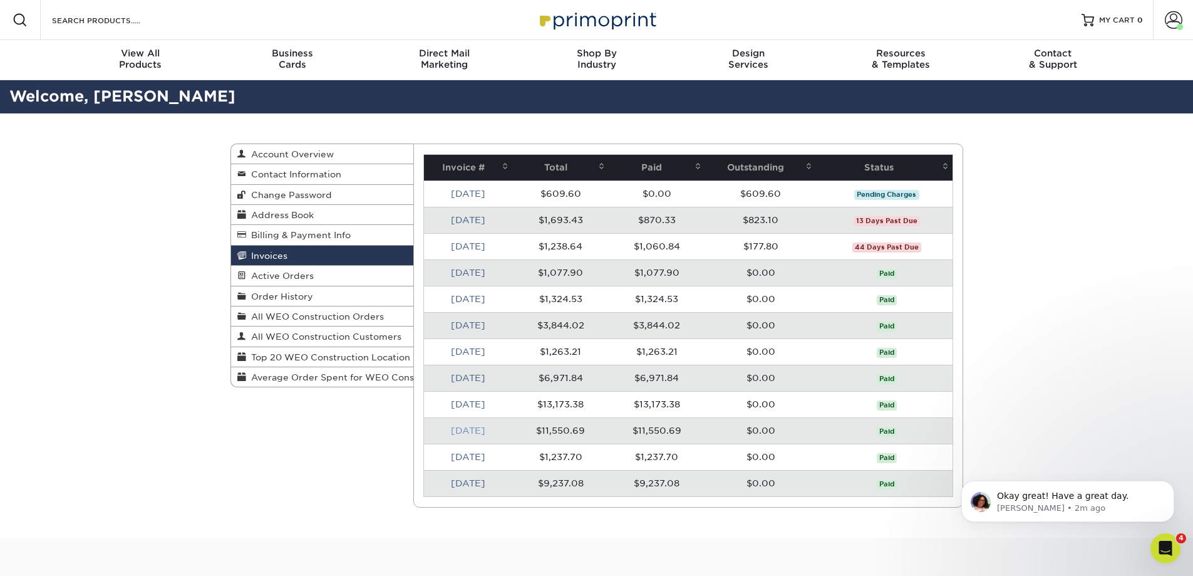
click at [467, 431] on link "Nov 2024" at bounding box center [468, 430] width 34 height 10
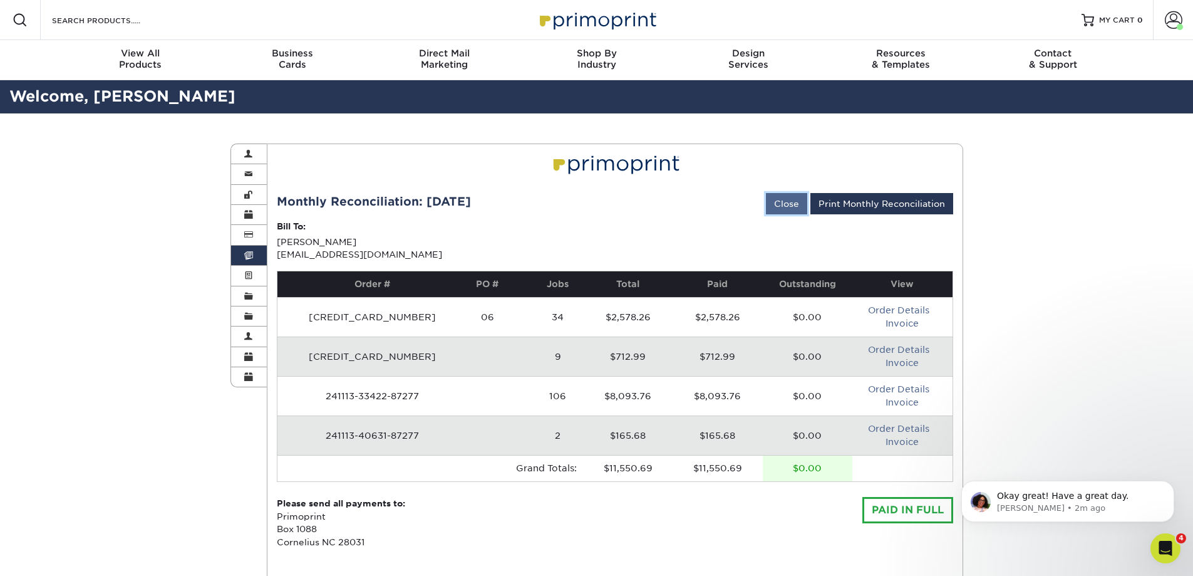
click at [786, 198] on link "Close" at bounding box center [786, 203] width 41 height 21
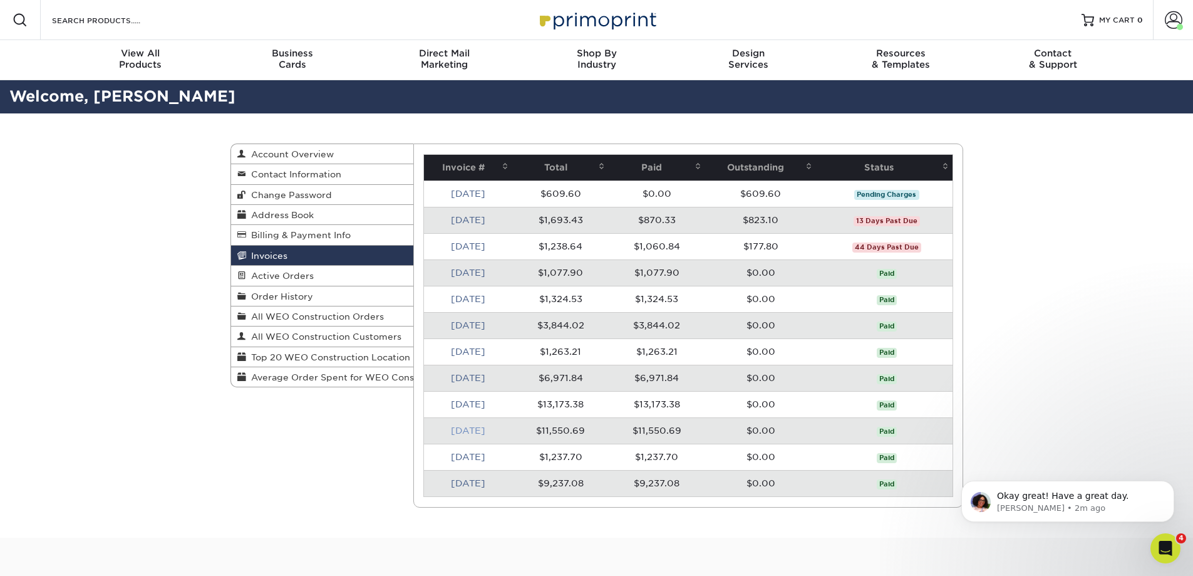
click at [482, 427] on link "Nov 2024" at bounding box center [468, 430] width 34 height 10
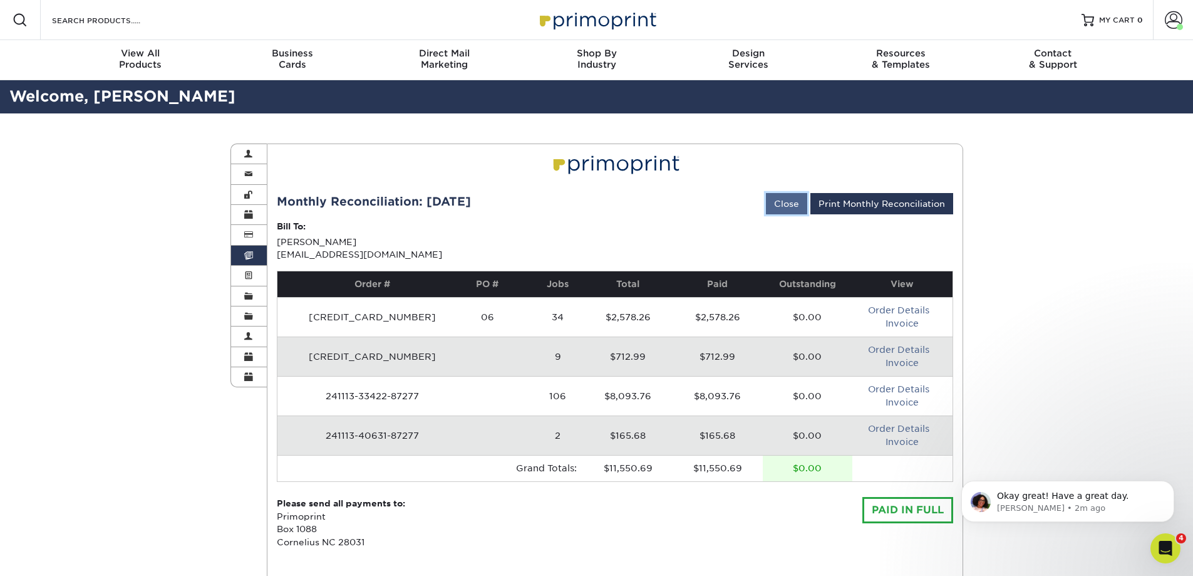
click at [793, 200] on link "Close" at bounding box center [786, 203] width 41 height 21
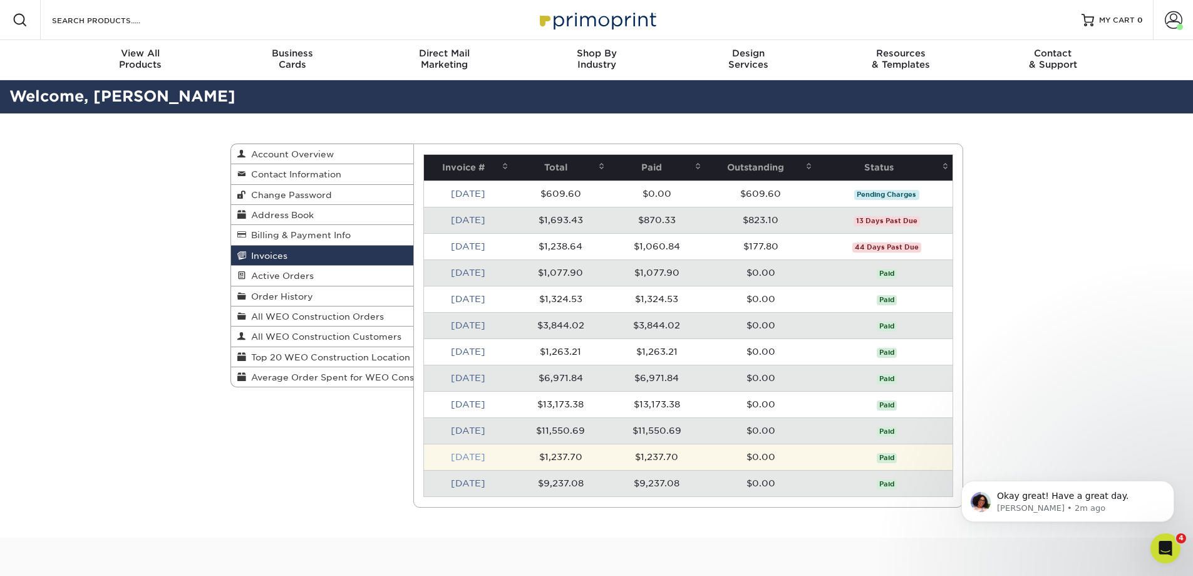
click at [480, 455] on link "Oct 2024" at bounding box center [468, 457] width 34 height 10
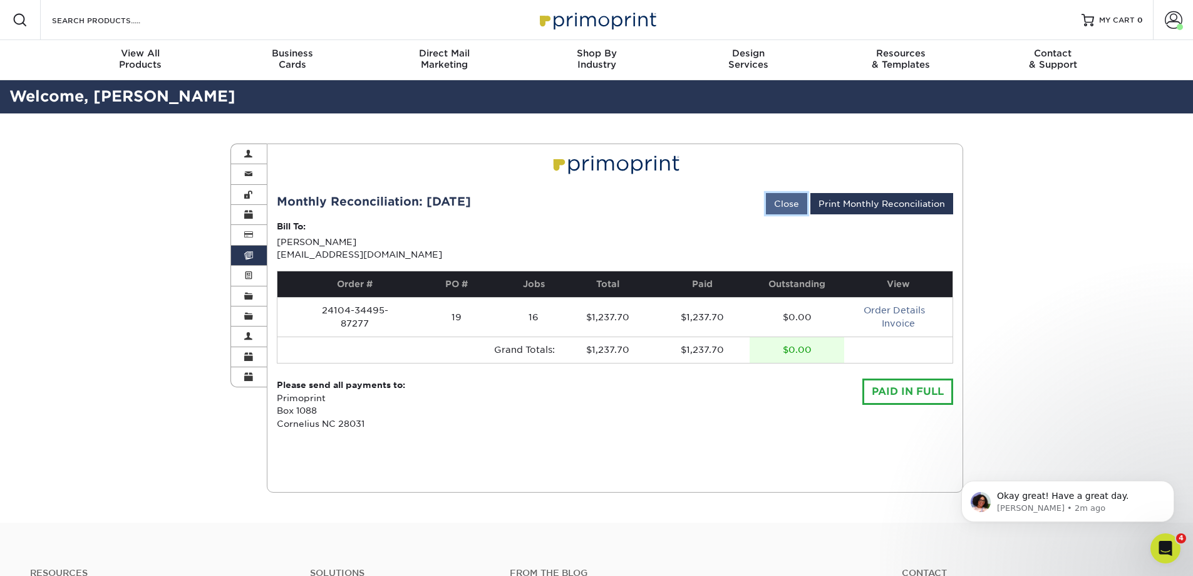
click at [776, 194] on link "Close" at bounding box center [786, 203] width 41 height 21
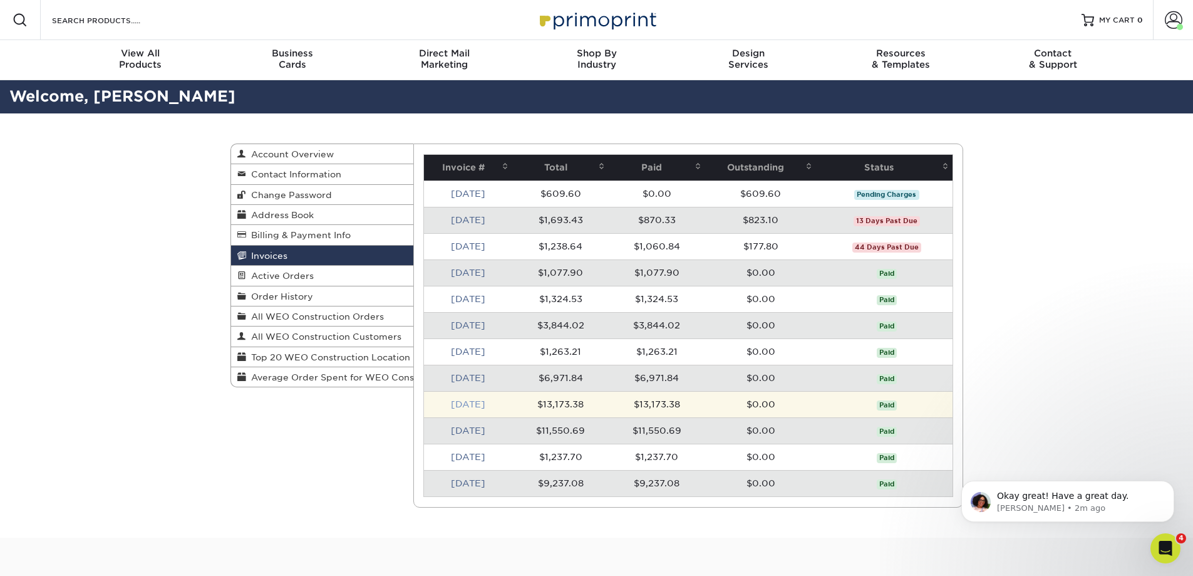
click at [462, 401] on link "Dec 2024" at bounding box center [468, 404] width 34 height 10
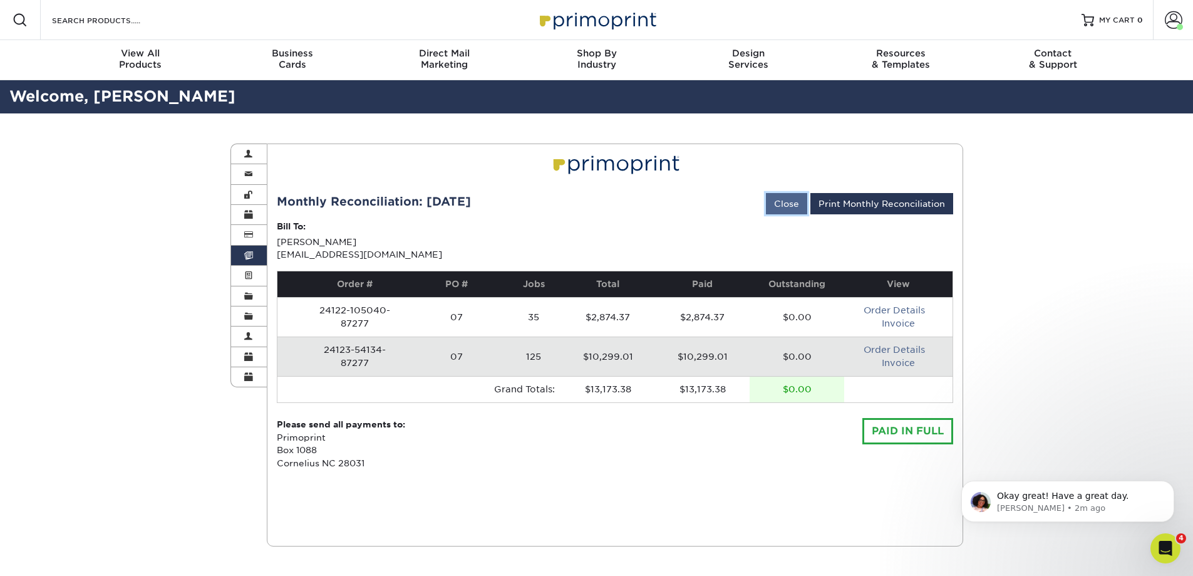
click at [787, 204] on link "Close" at bounding box center [786, 203] width 41 height 21
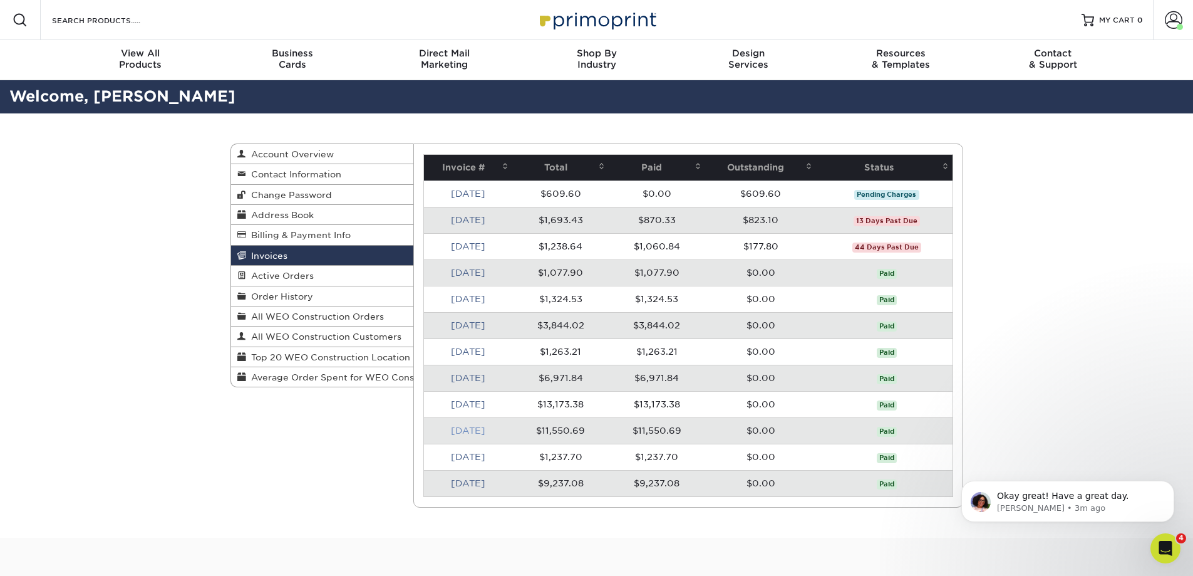
click at [467, 430] on link "Nov 2024" at bounding box center [468, 430] width 34 height 10
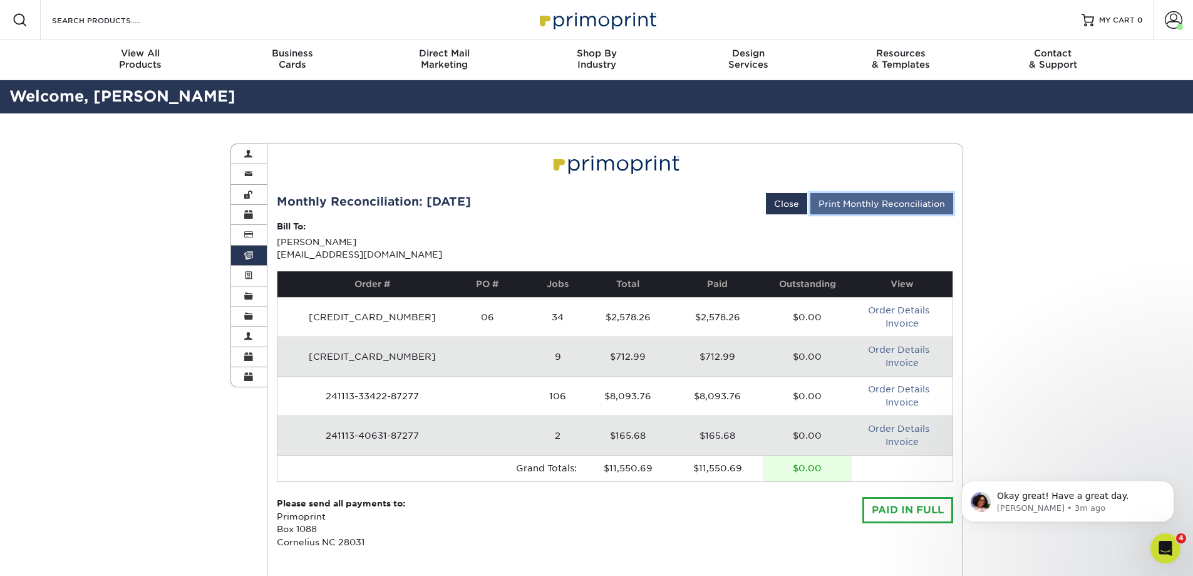
click at [837, 202] on link "Print Monthly Reconciliation" at bounding box center [882, 203] width 143 height 21
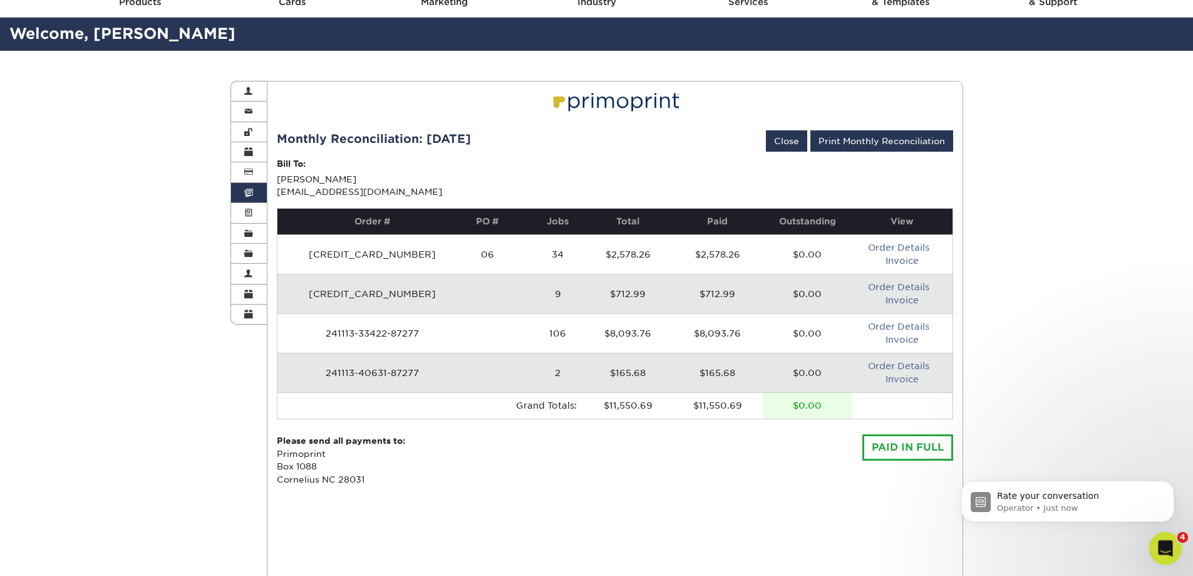
click at [1152, 549] on div "Open Intercom Messenger" at bounding box center [1163, 546] width 41 height 41
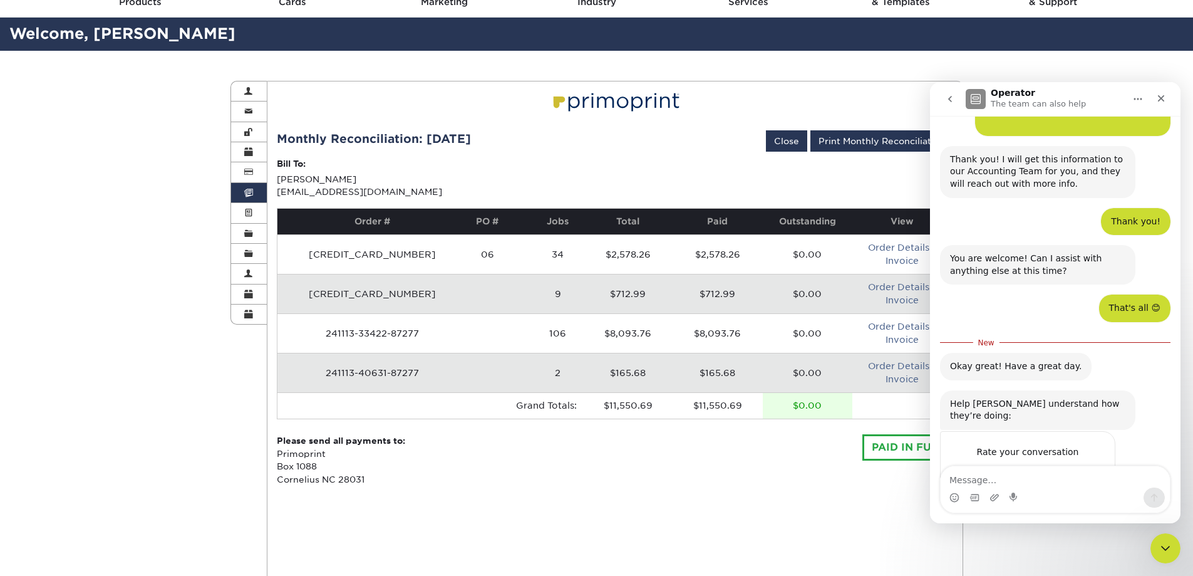
scroll to position [522, 0]
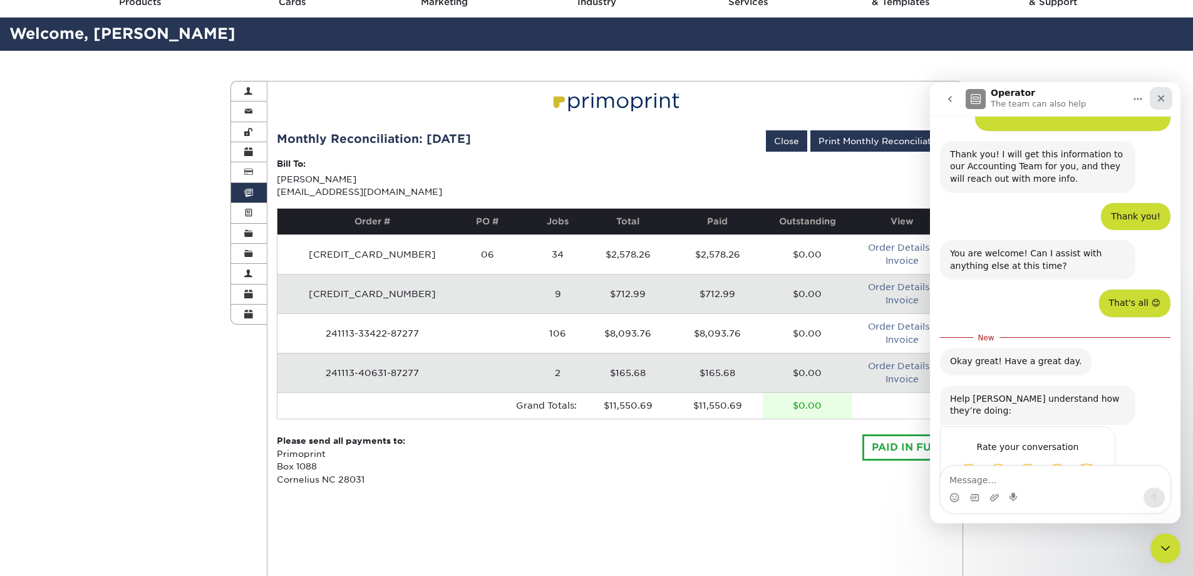
click at [1167, 97] on div "Close" at bounding box center [1161, 98] width 23 height 23
